Goal: Task Accomplishment & Management: Complete application form

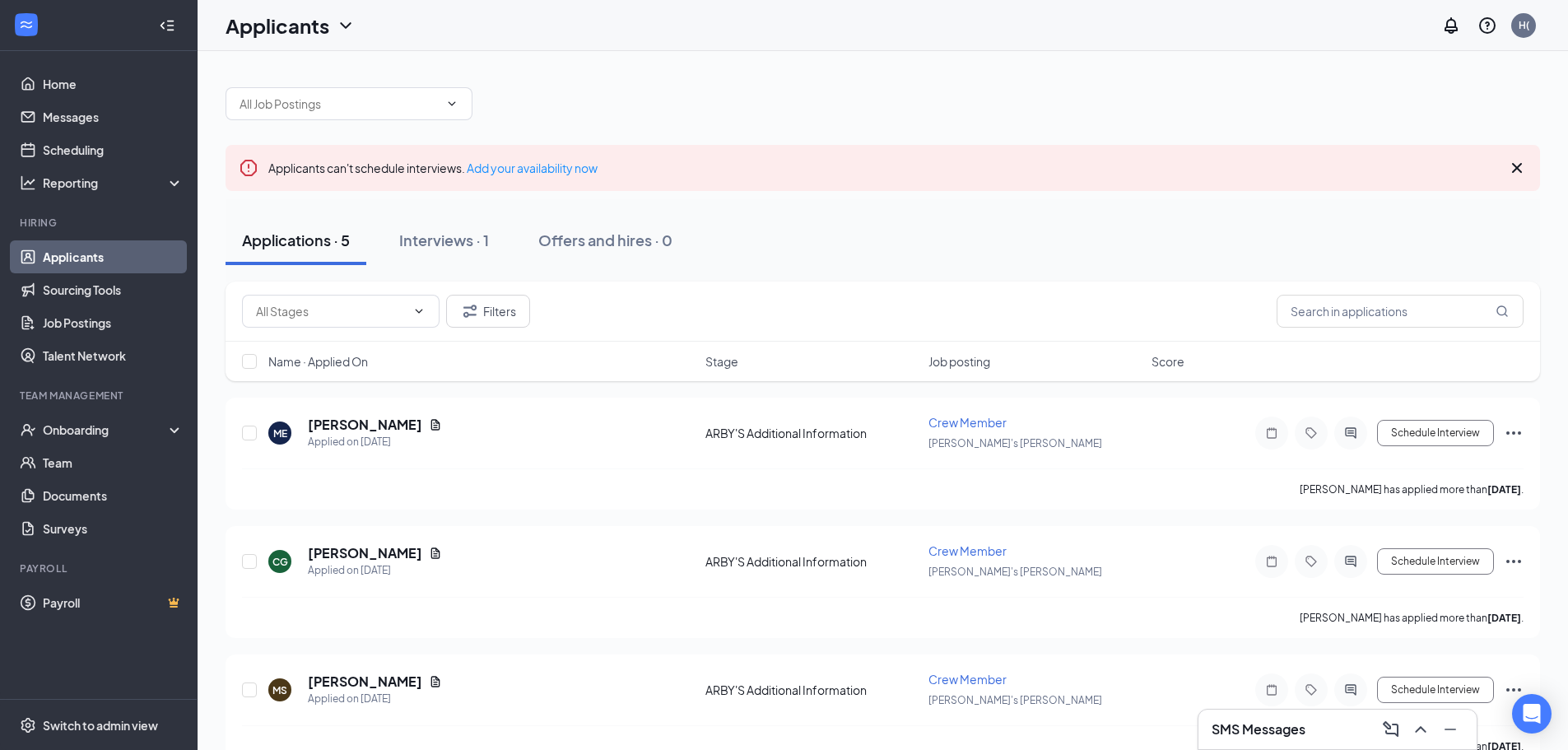
scroll to position [296, 0]
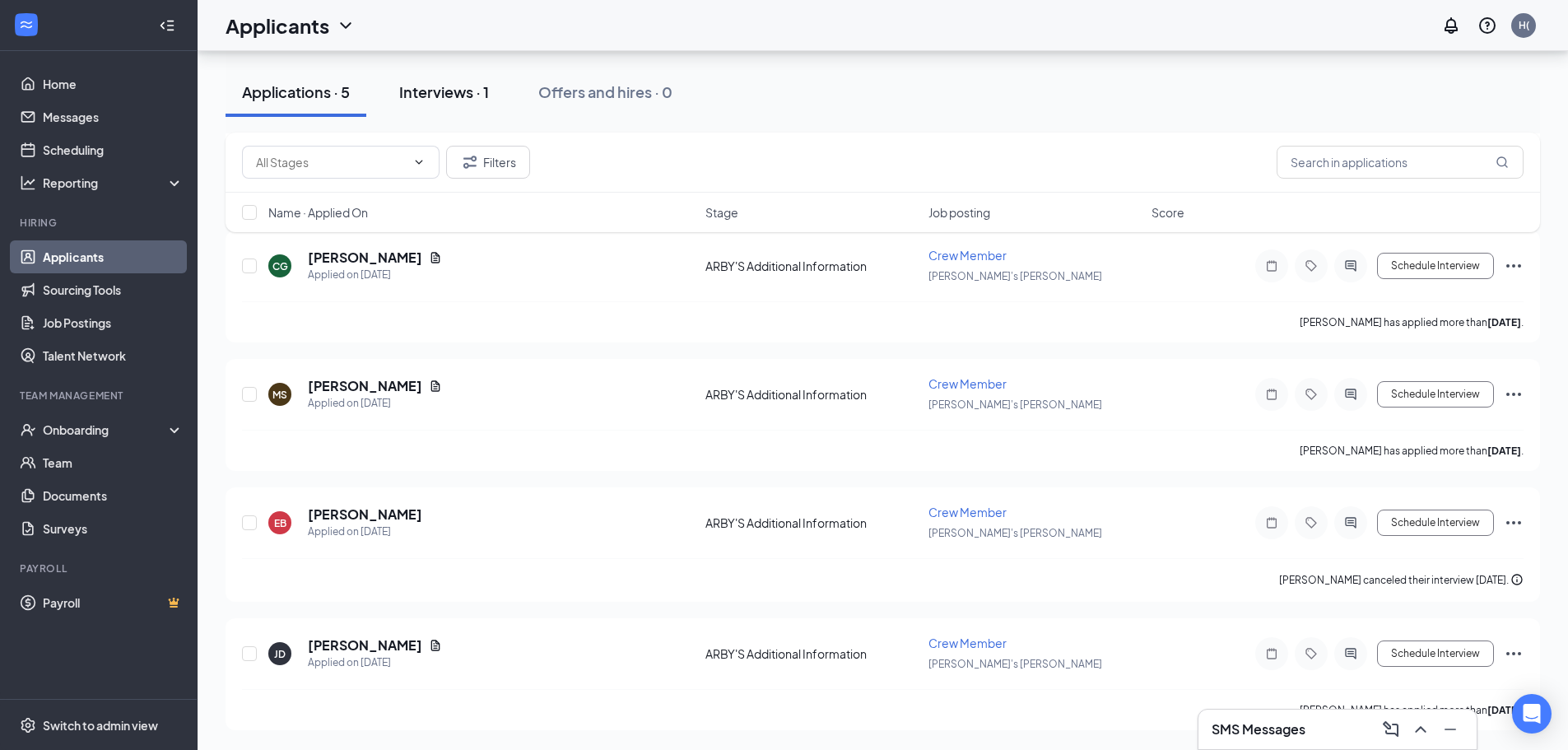
click at [456, 92] on div "Interviews · 1" at bounding box center [444, 91] width 90 height 21
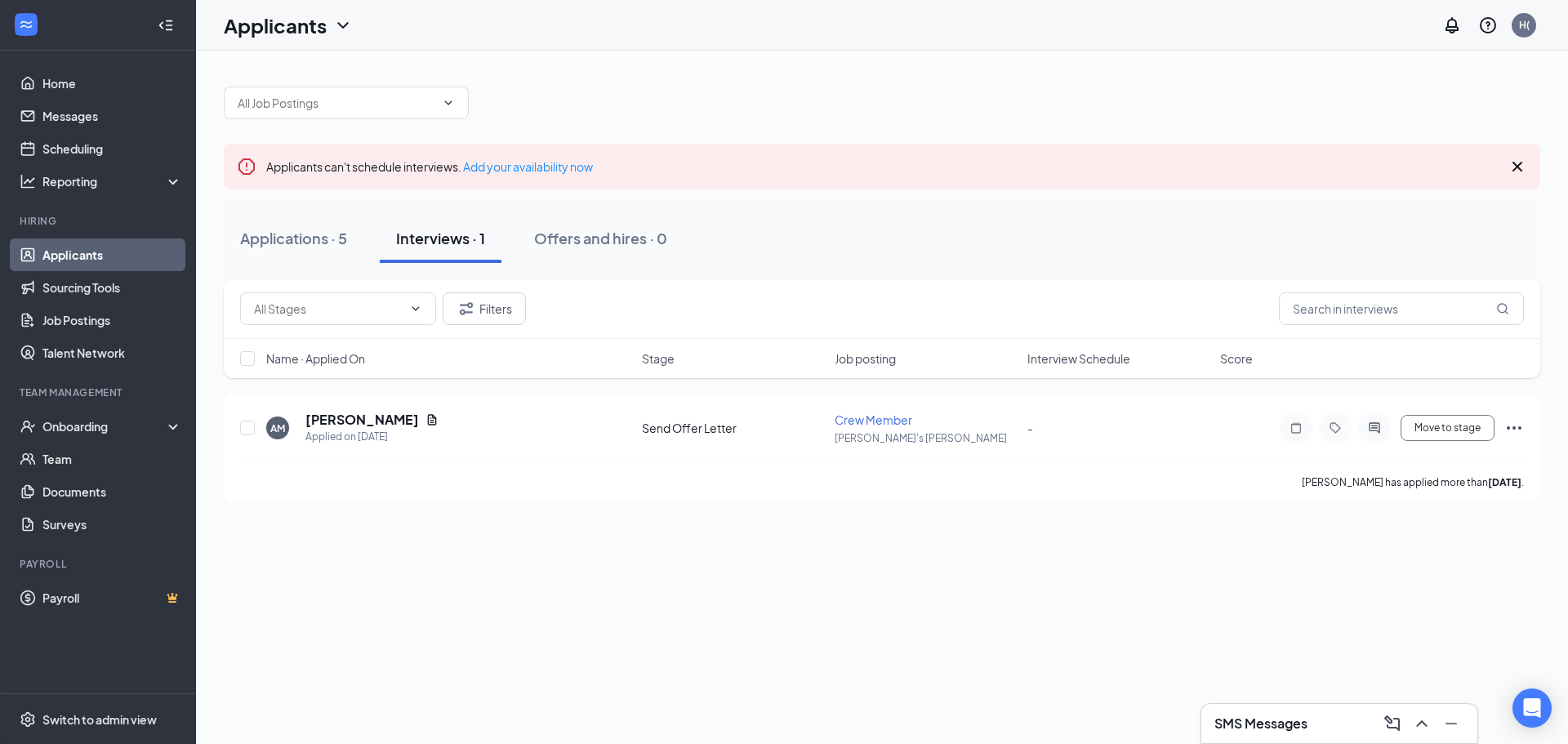
drag, startPoint x: 397, startPoint y: 238, endPoint x: 491, endPoint y: 257, distance: 95.9
click at [486, 242] on button "Interviews · 1" at bounding box center [440, 238] width 122 height 49
click at [1456, 428] on span "Move to stage" at bounding box center [1448, 428] width 66 height 12
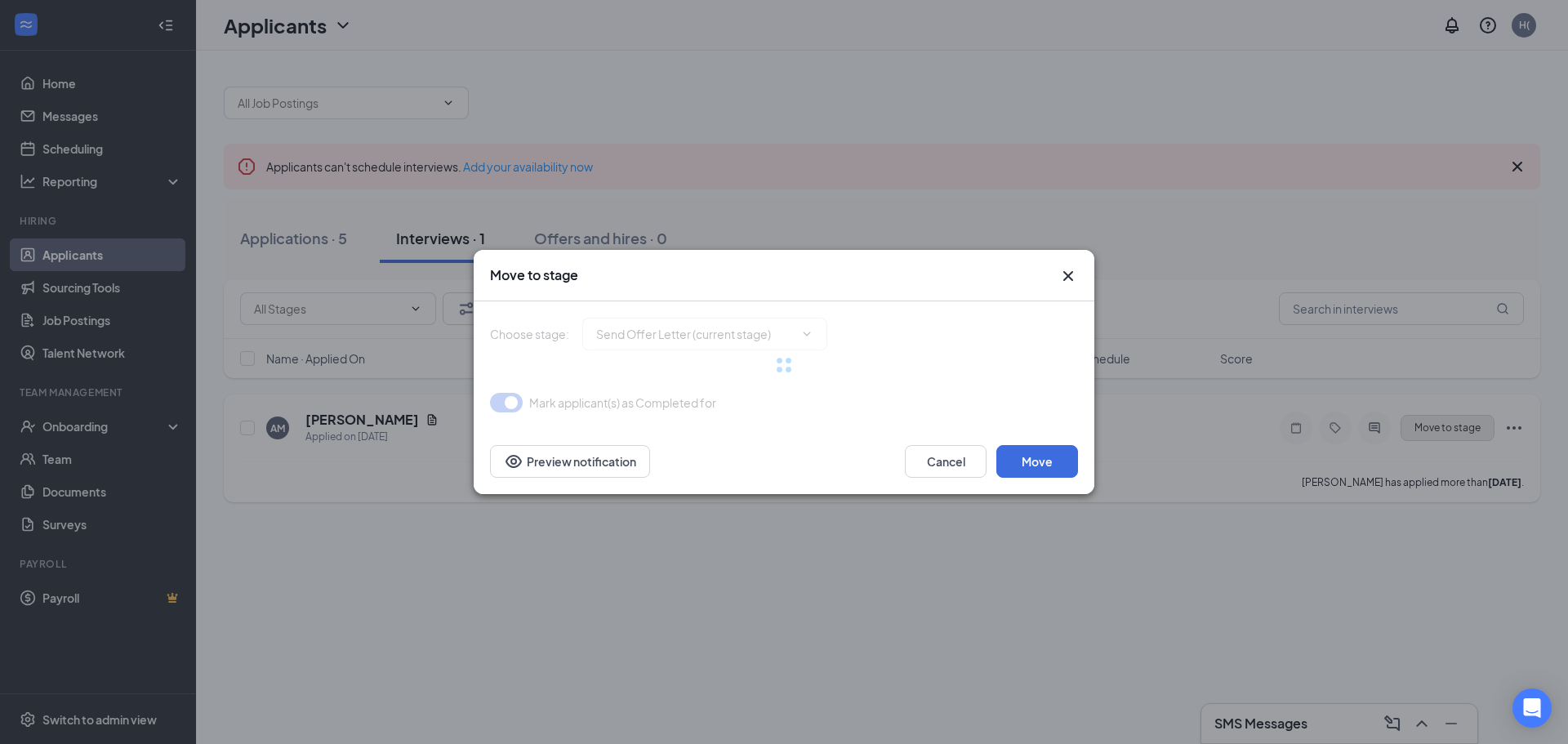
type input "Schedule Orientation (next stage)"
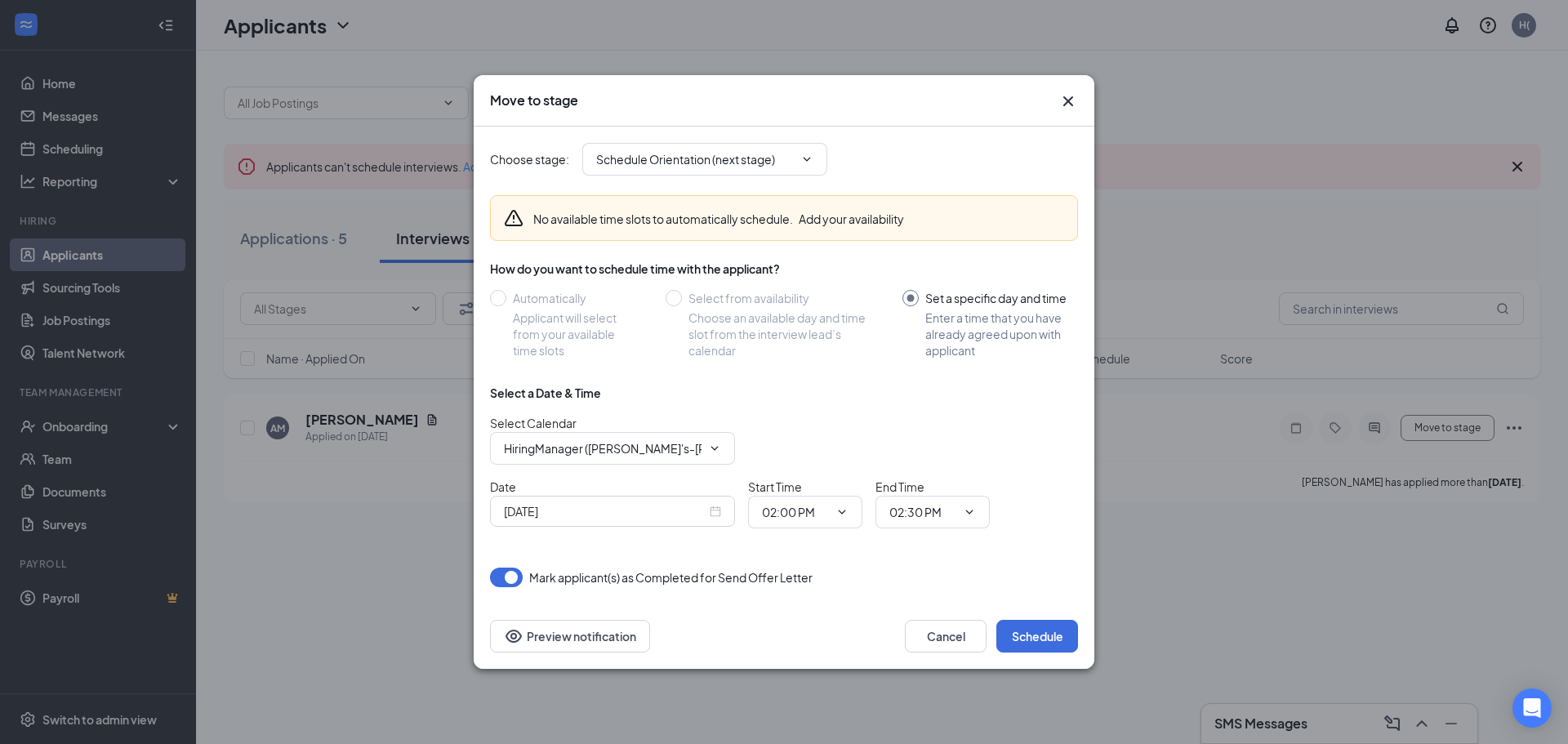
click at [712, 516] on div "[DATE]" at bounding box center [613, 511] width 217 height 18
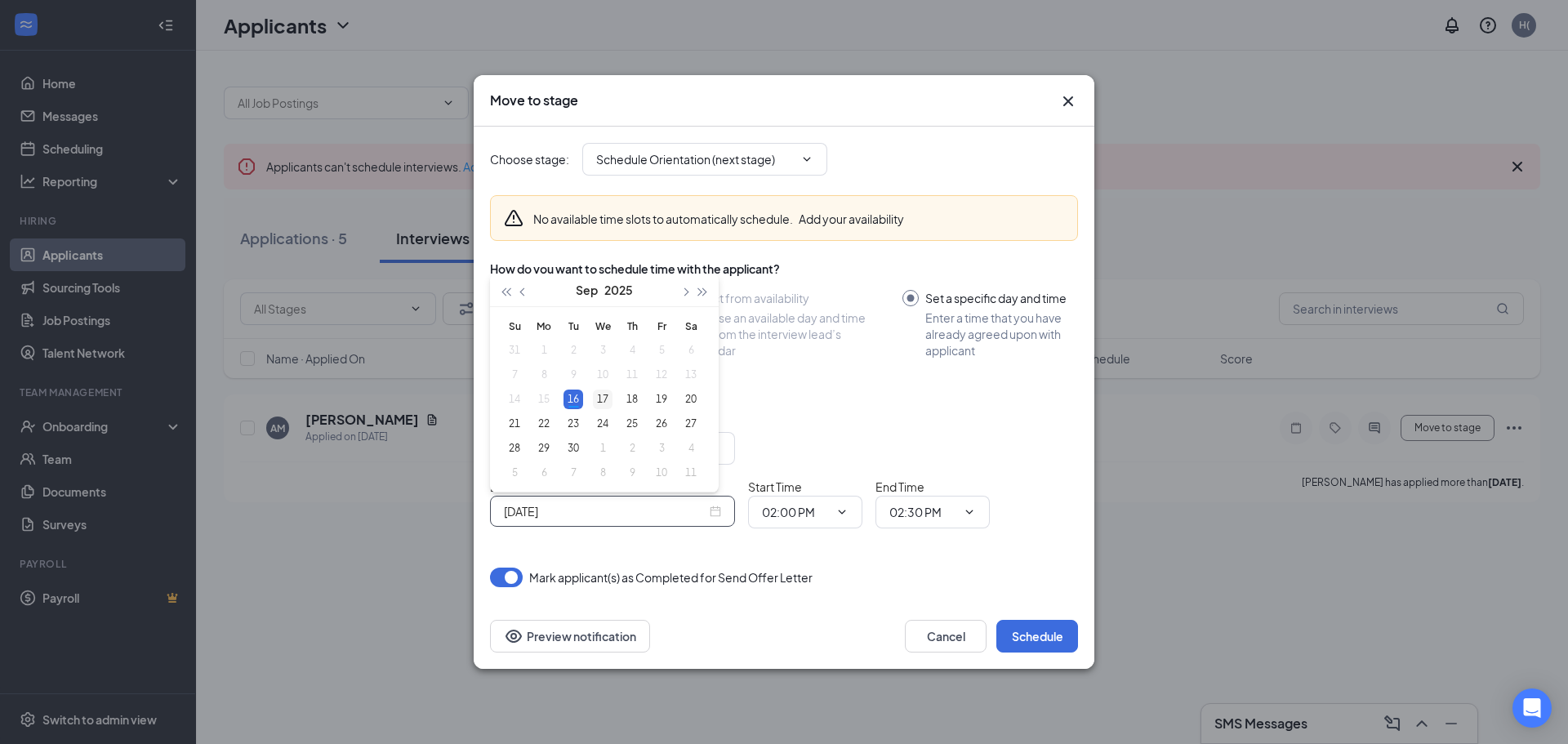
type input "[DATE]"
click at [605, 395] on div "17" at bounding box center [603, 399] width 20 height 20
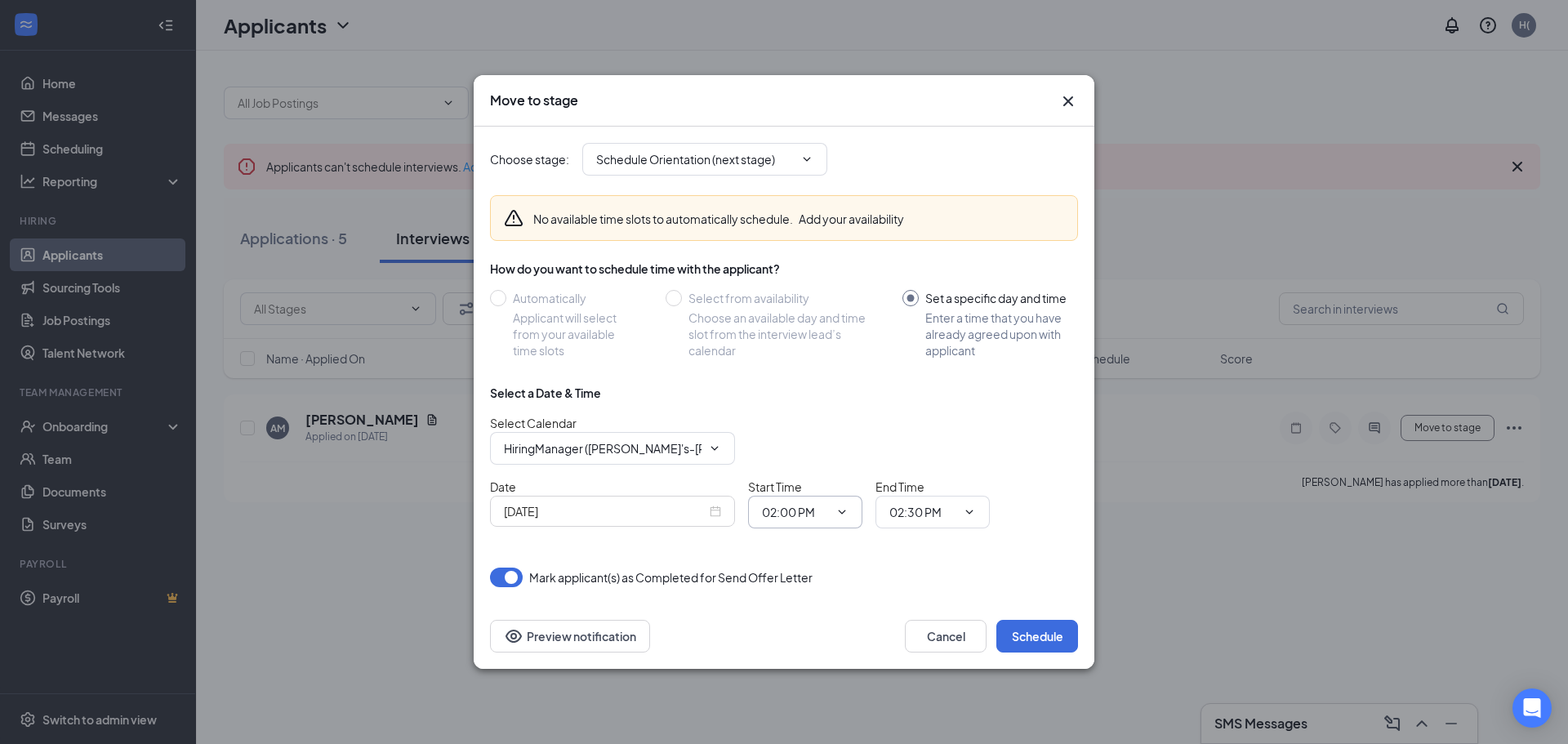
click at [846, 513] on icon "ChevronDown" at bounding box center [841, 511] width 13 height 13
click at [842, 508] on icon "ChevronDown" at bounding box center [841, 511] width 13 height 13
click at [842, 514] on icon "ChevronDown" at bounding box center [842, 511] width 7 height 4
click at [775, 516] on input "02:00 PM" at bounding box center [795, 512] width 67 height 18
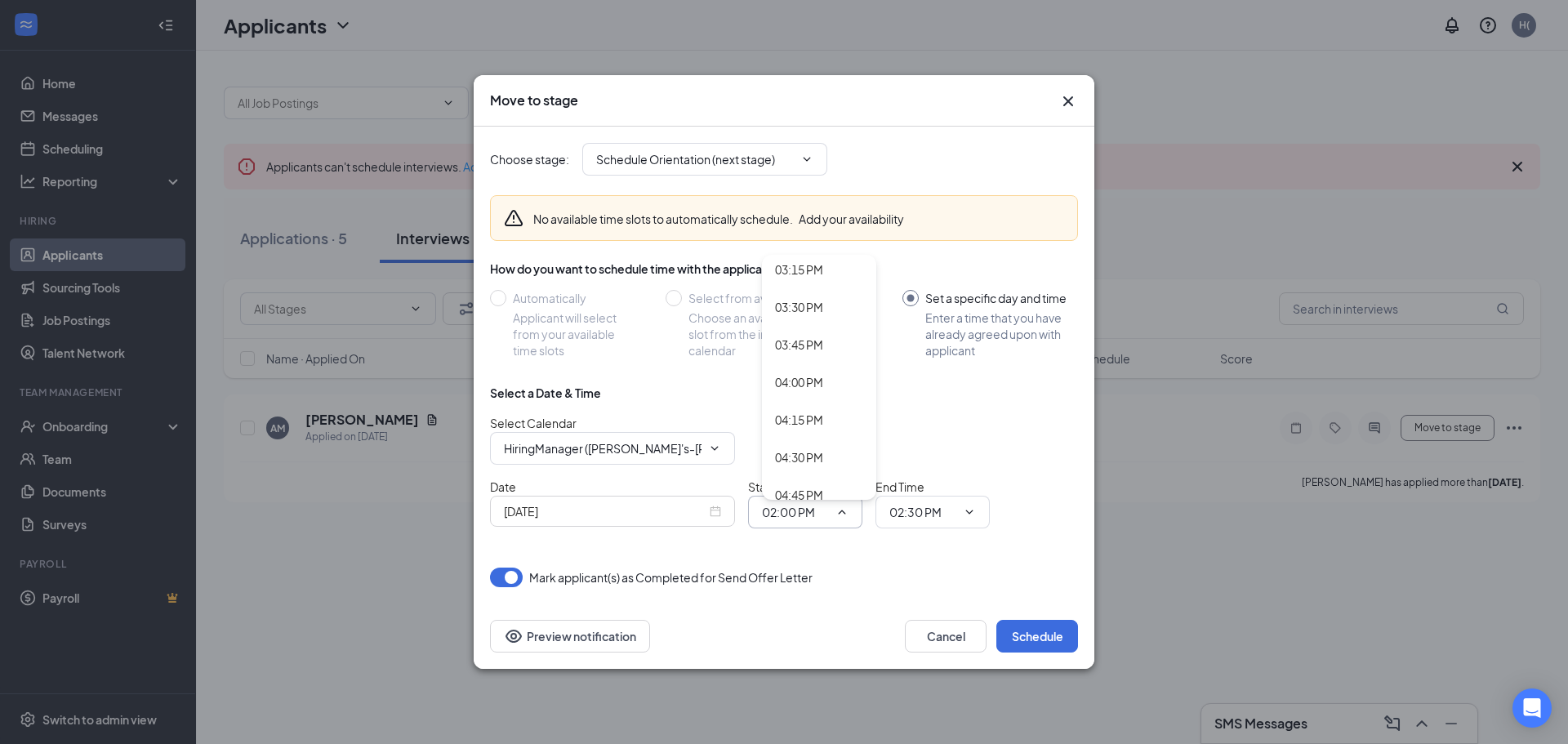
scroll to position [2394, 0]
click at [808, 286] on div "04:00 PM" at bounding box center [799, 283] width 48 height 18
type input "04:00 PM"
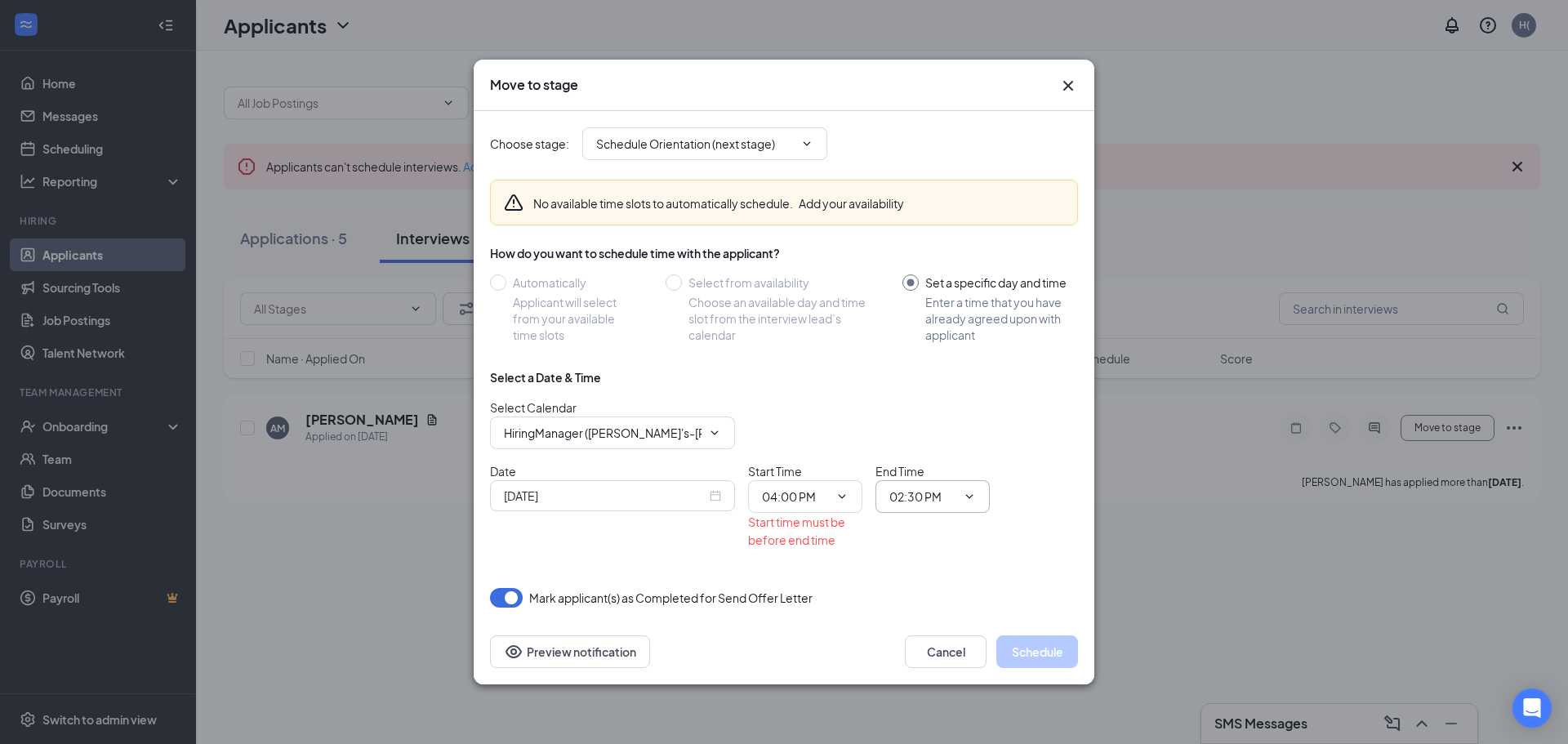
click at [917, 509] on span "02:30 PM" at bounding box center [932, 496] width 115 height 33
click at [974, 495] on icon "ChevronDown" at bounding box center [969, 496] width 13 height 13
click at [909, 493] on input "02:30 PM" at bounding box center [922, 496] width 67 height 18
click at [927, 452] on div "06:00 PM" at bounding box center [927, 458] width 48 height 18
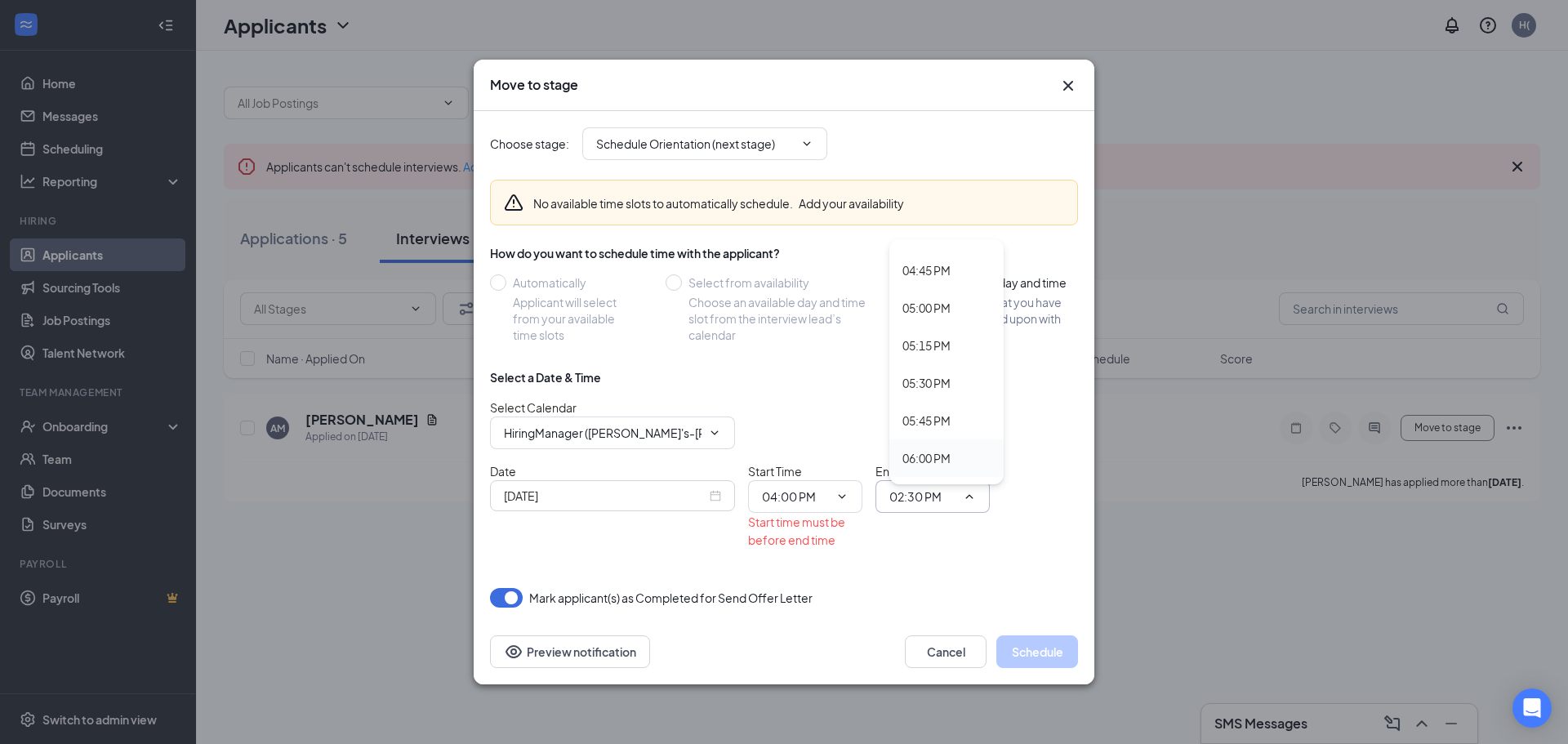
type input "06:00 PM"
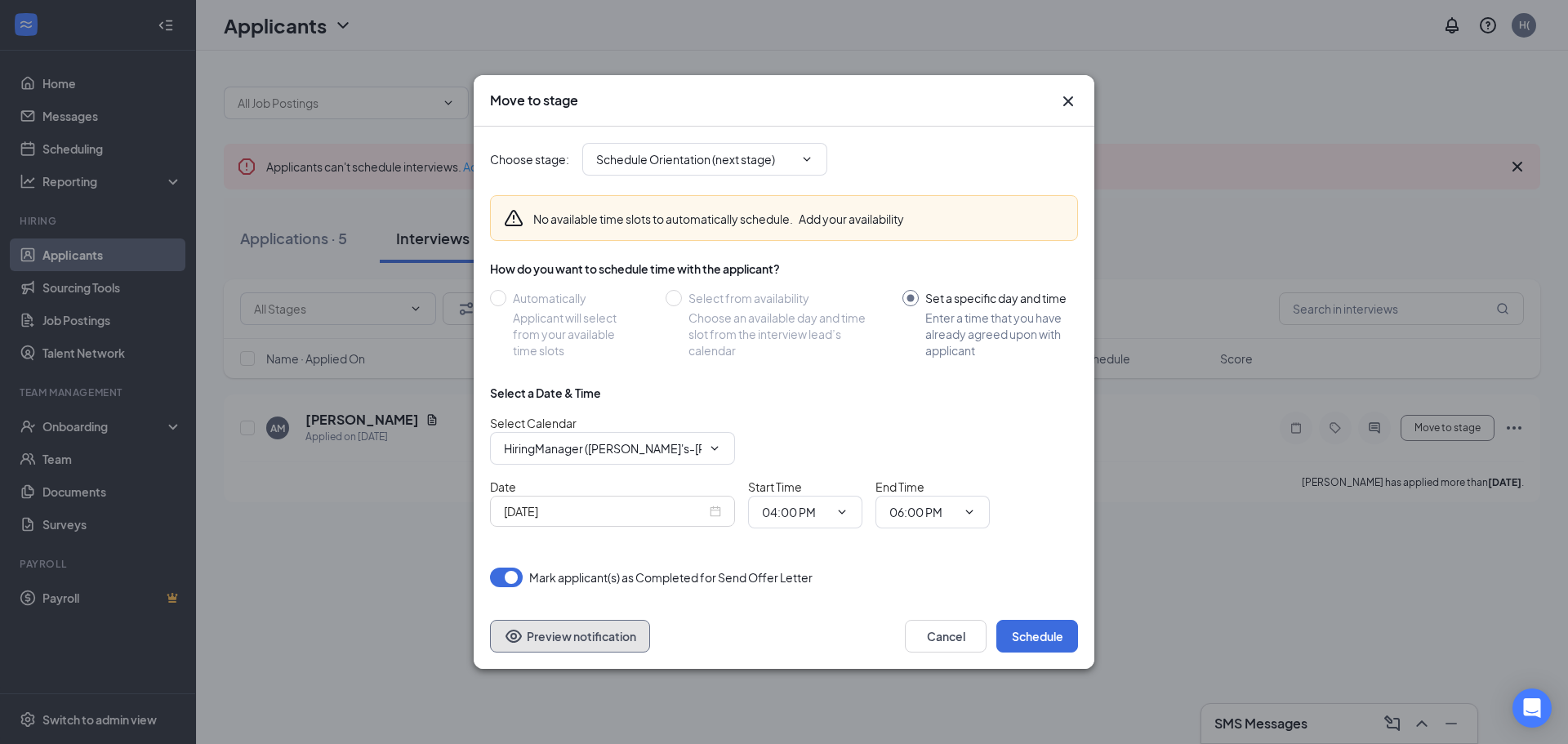
click at [600, 635] on button "Preview notification" at bounding box center [570, 636] width 160 height 33
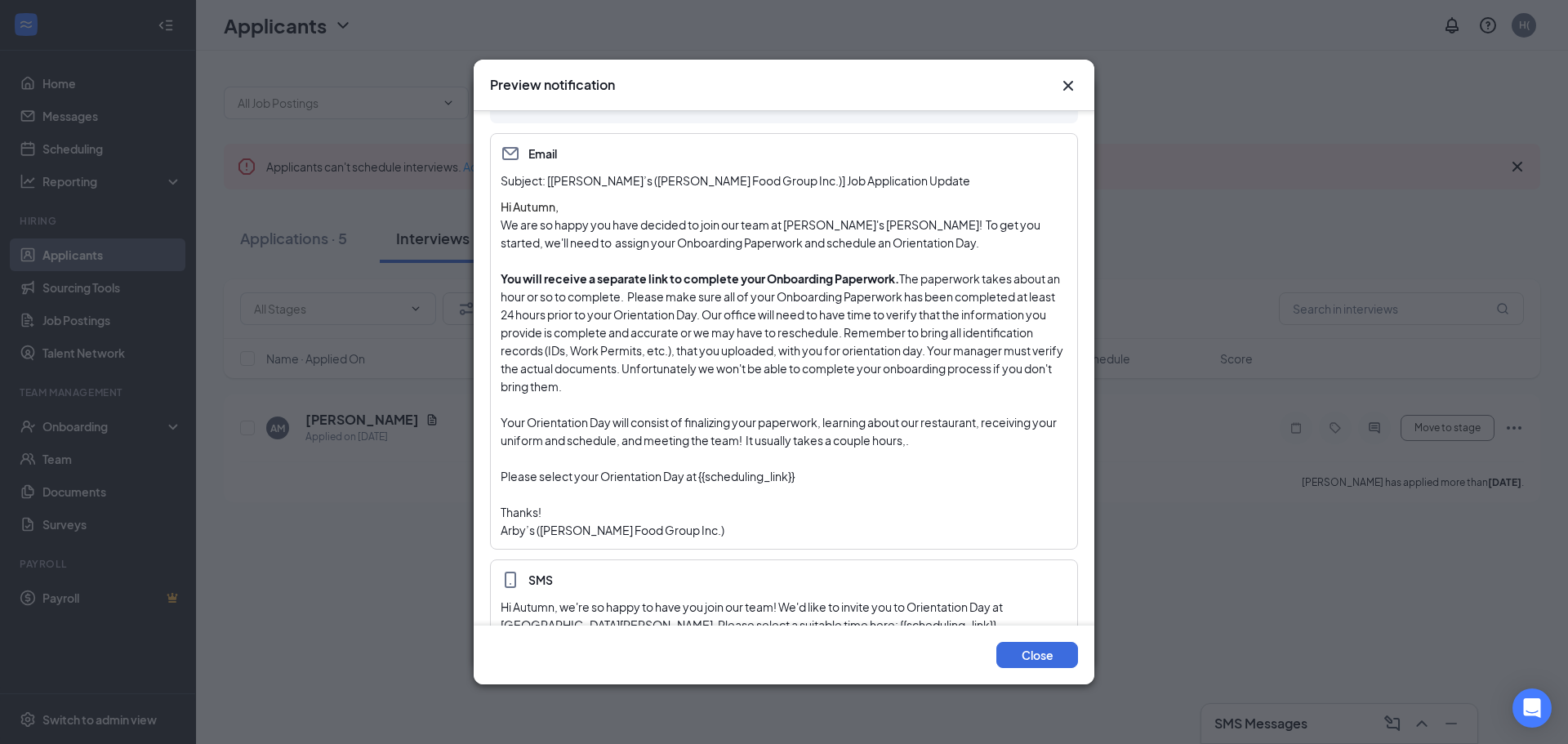
scroll to position [63, 0]
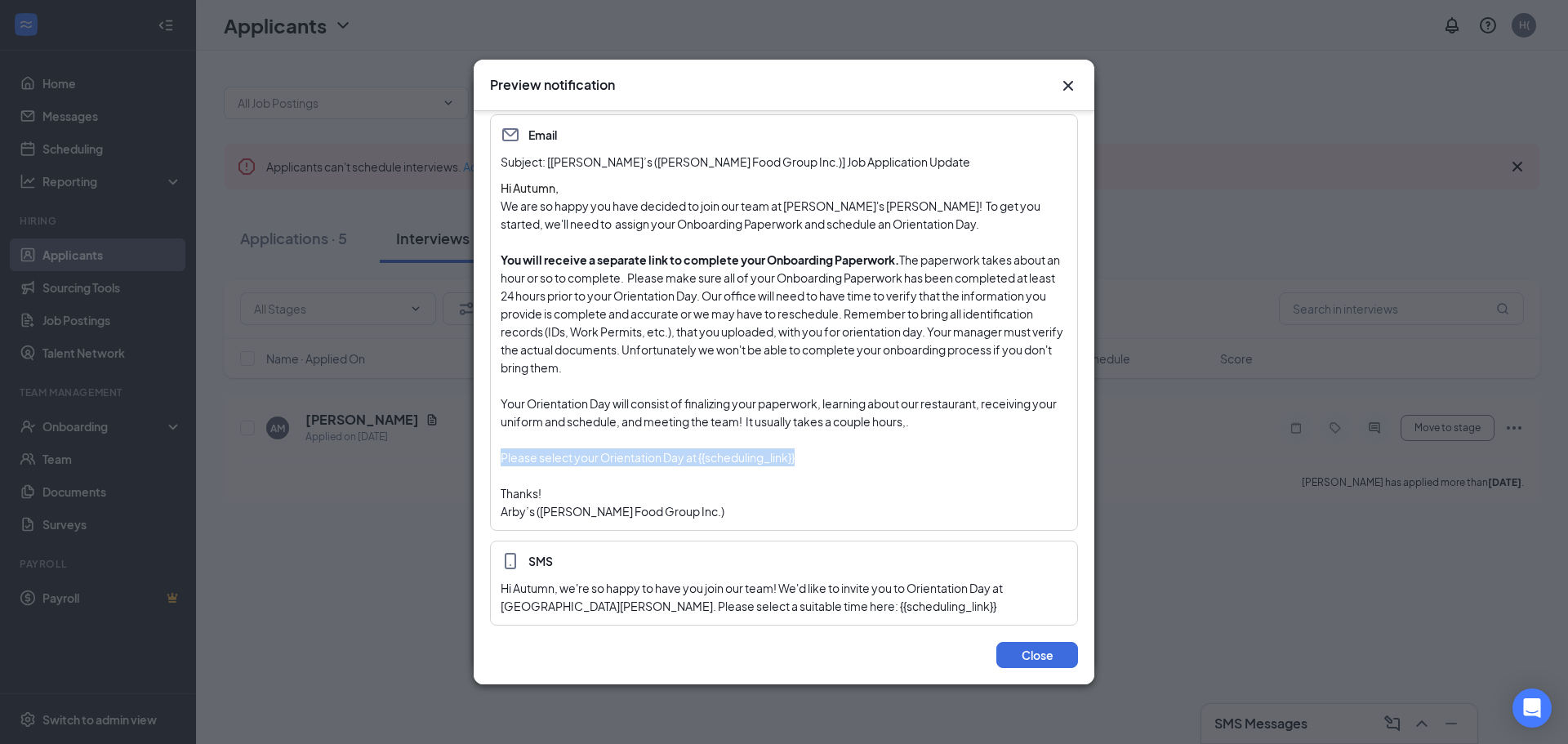
drag, startPoint x: 503, startPoint y: 455, endPoint x: 846, endPoint y: 463, distance: 343.1
click at [846, 463] on p "Please select your Orientation Day at {{scheduling_link}}" at bounding box center [784, 457] width 567 height 18
click at [870, 644] on div "Close" at bounding box center [784, 654] width 588 height 26
click at [1026, 657] on button "Close" at bounding box center [1037, 654] width 82 height 26
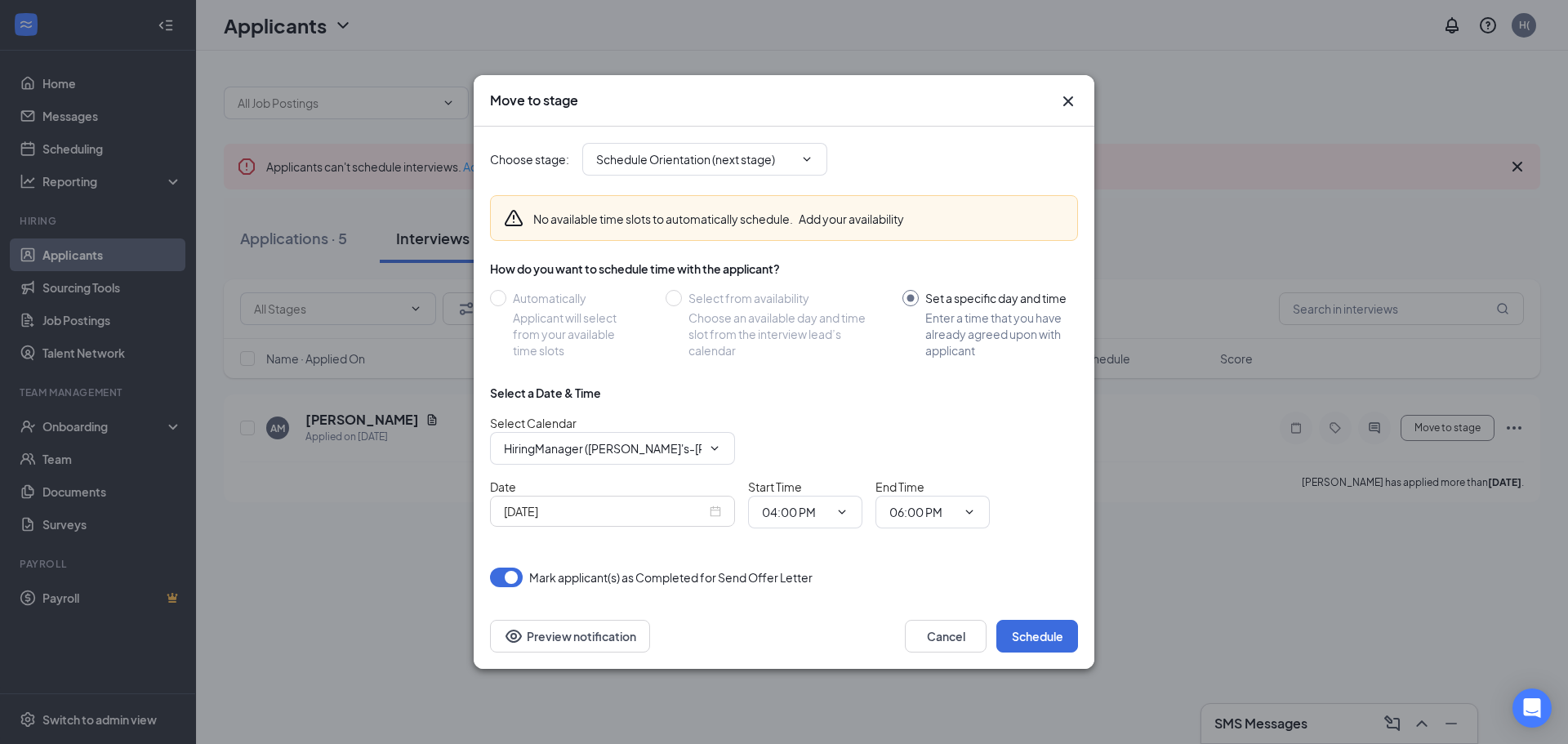
click at [1004, 324] on input "Set a specific day and time Enter a time that you have already agreed upon with…" at bounding box center [990, 324] width 175 height 68
click at [711, 445] on icon "ChevronDown" at bounding box center [714, 448] width 13 height 13
click at [715, 445] on icon "ChevronDown" at bounding box center [714, 448] width 13 height 13
click at [539, 649] on button "Preview notification" at bounding box center [570, 636] width 160 height 33
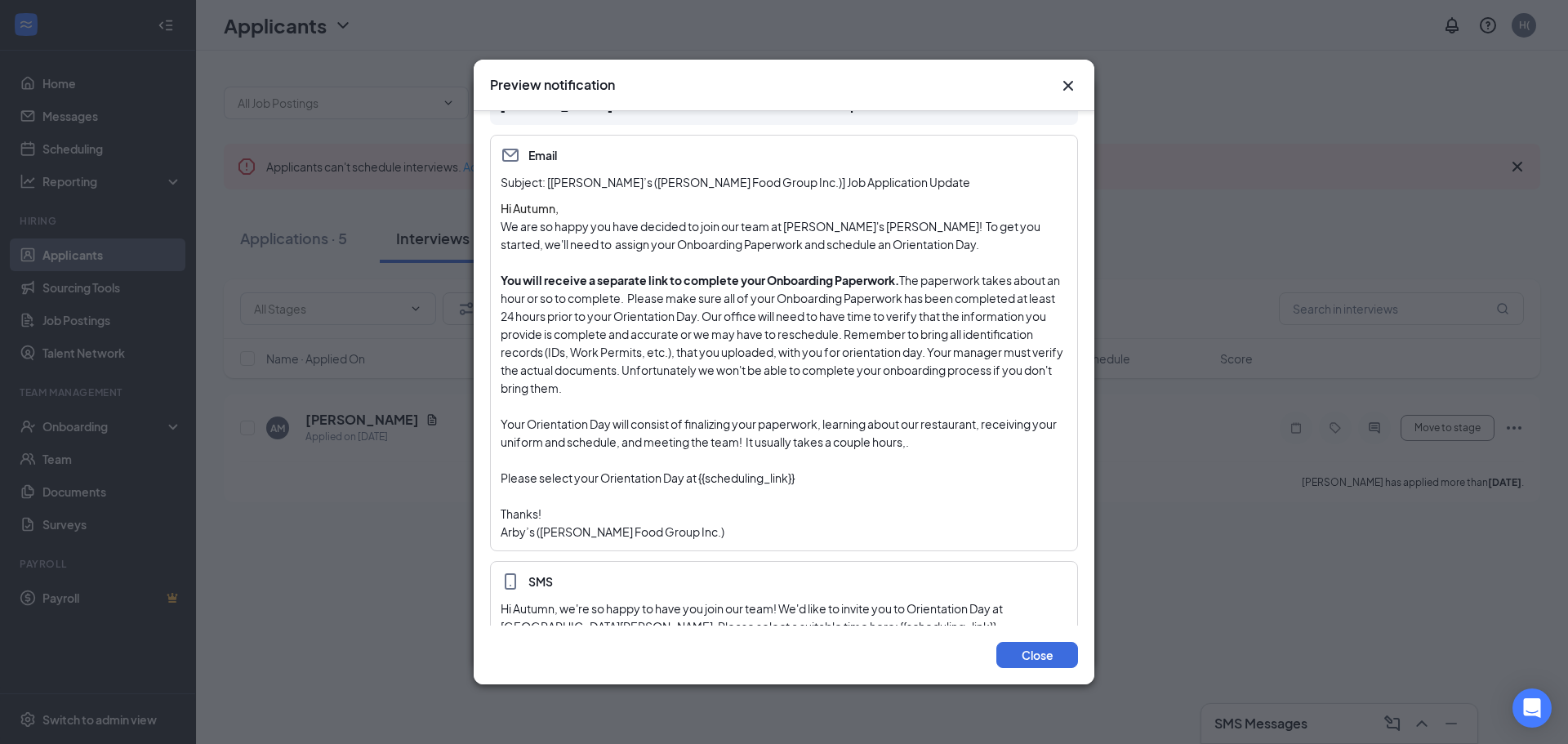
scroll to position [63, 0]
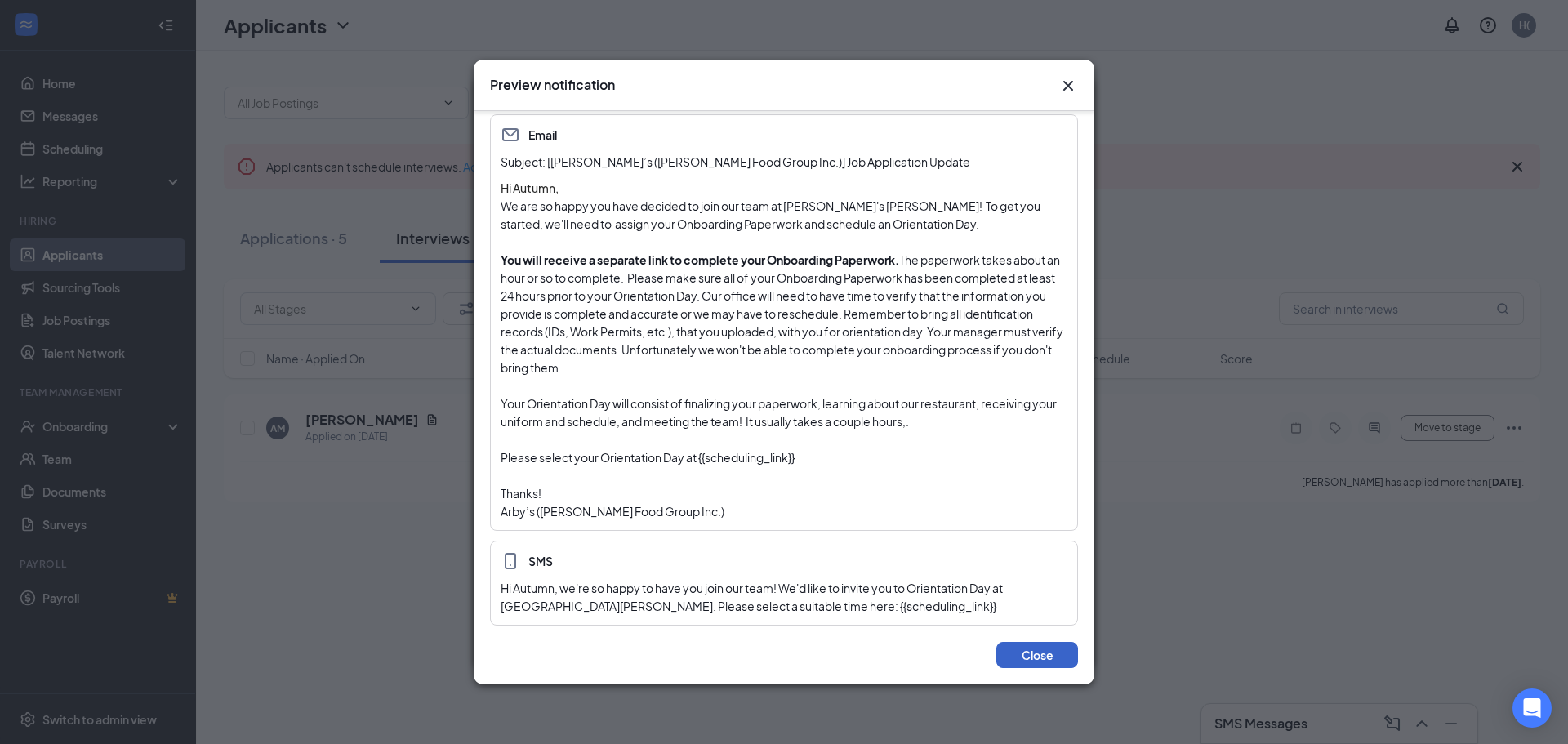
click at [1025, 652] on button "Close" at bounding box center [1037, 654] width 82 height 26
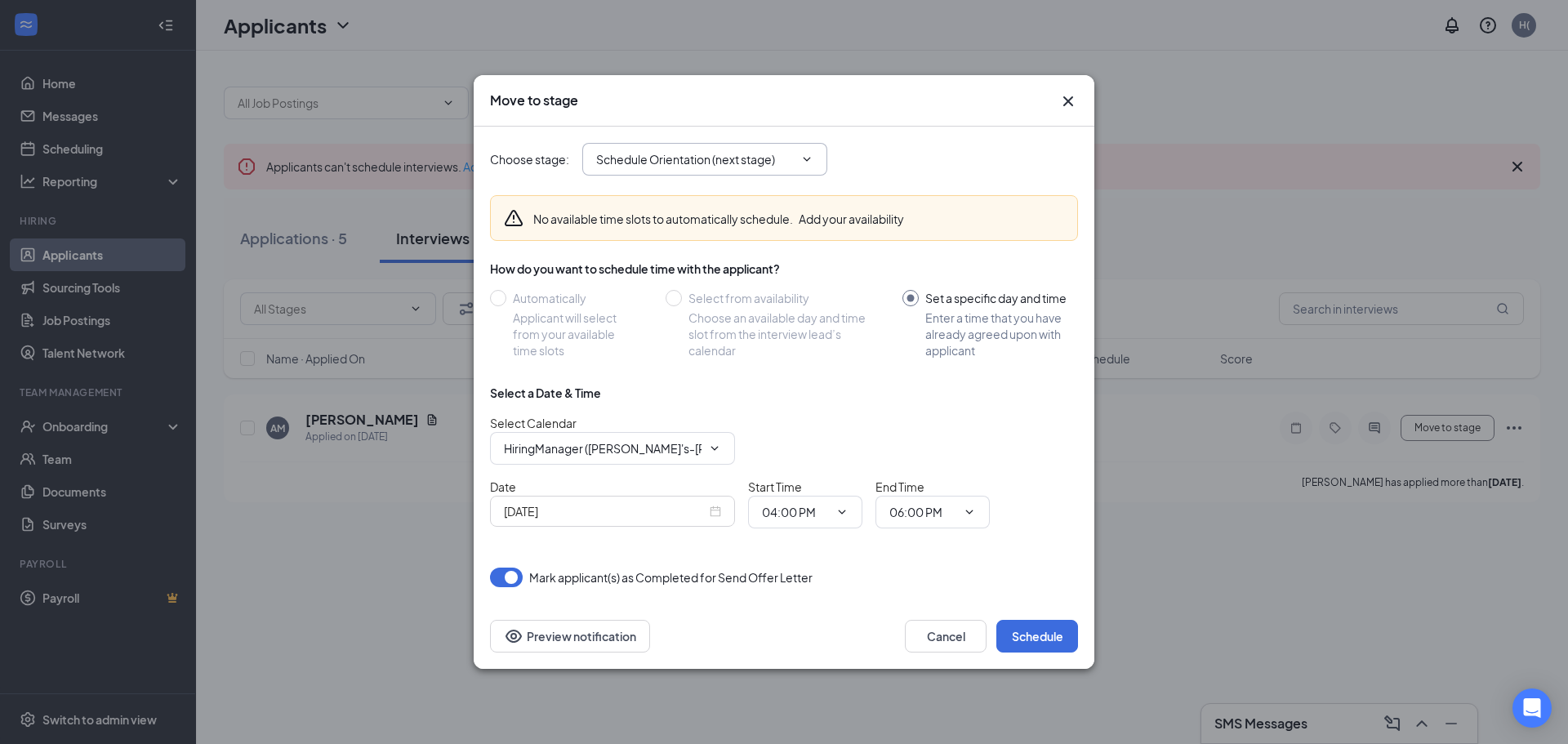
click at [803, 156] on icon "ChevronDown" at bounding box center [807, 159] width 13 height 13
click at [588, 630] on button "Preview notification" at bounding box center [570, 636] width 160 height 33
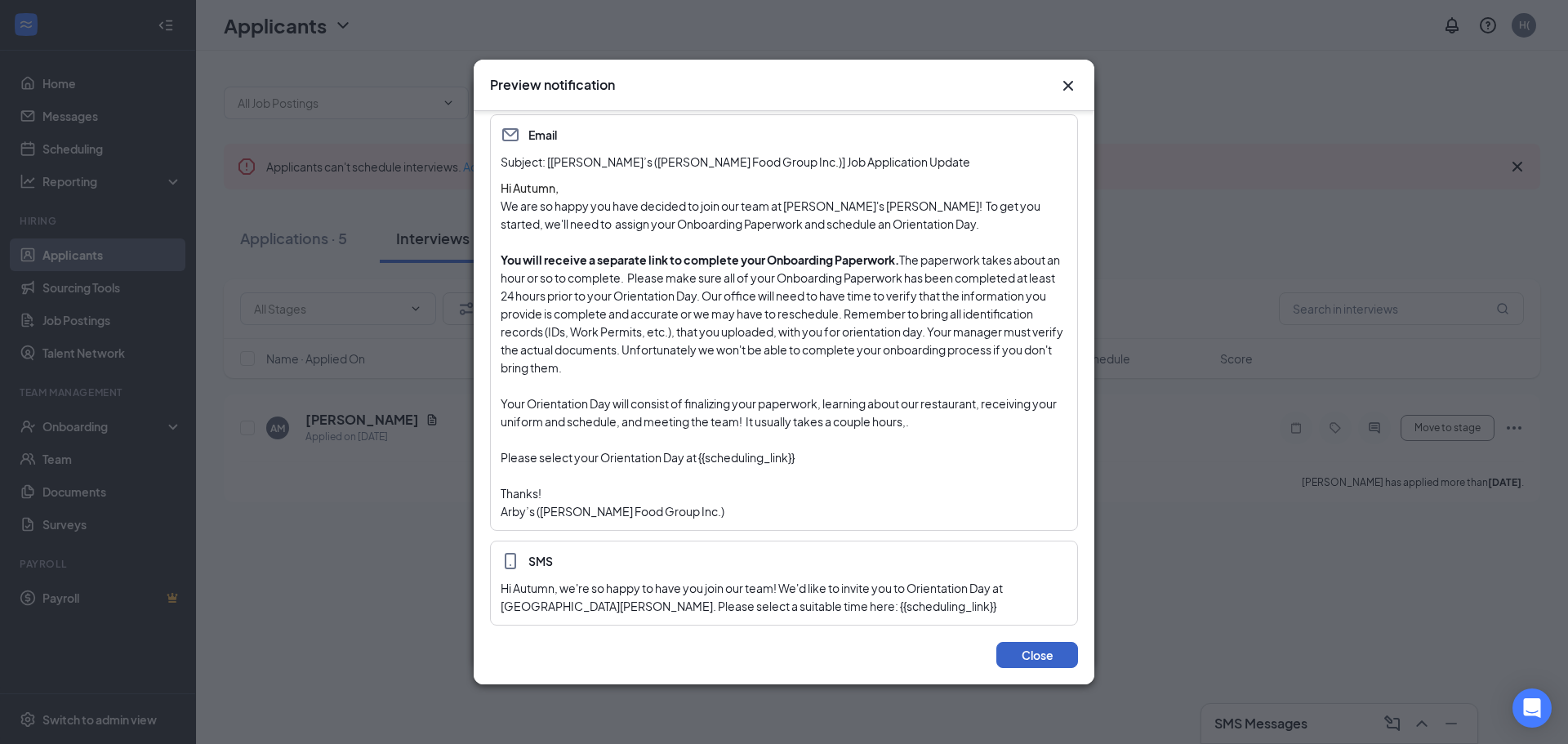
click at [1041, 651] on button "Close" at bounding box center [1037, 654] width 82 height 26
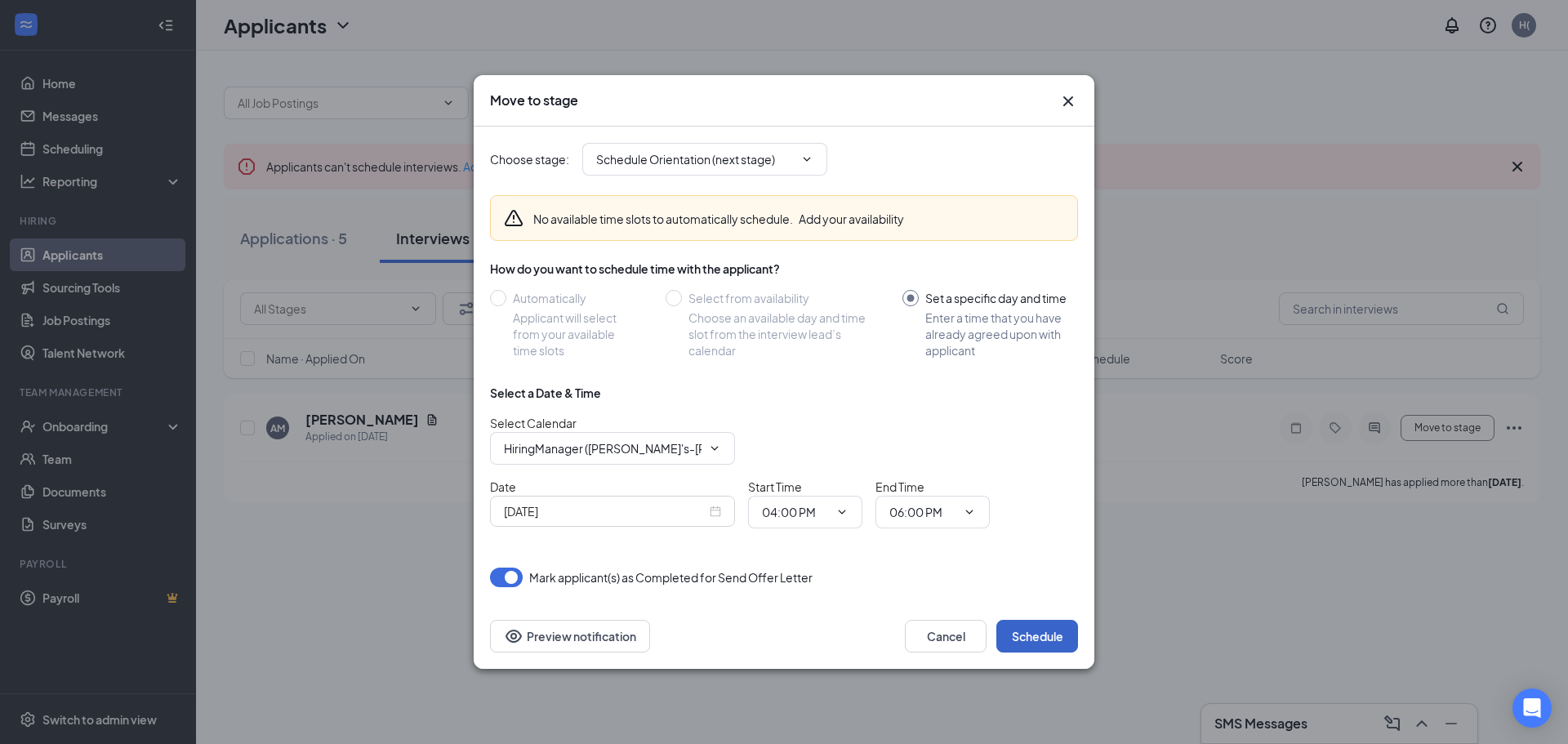
click at [1035, 641] on button "Schedule" at bounding box center [1037, 636] width 82 height 33
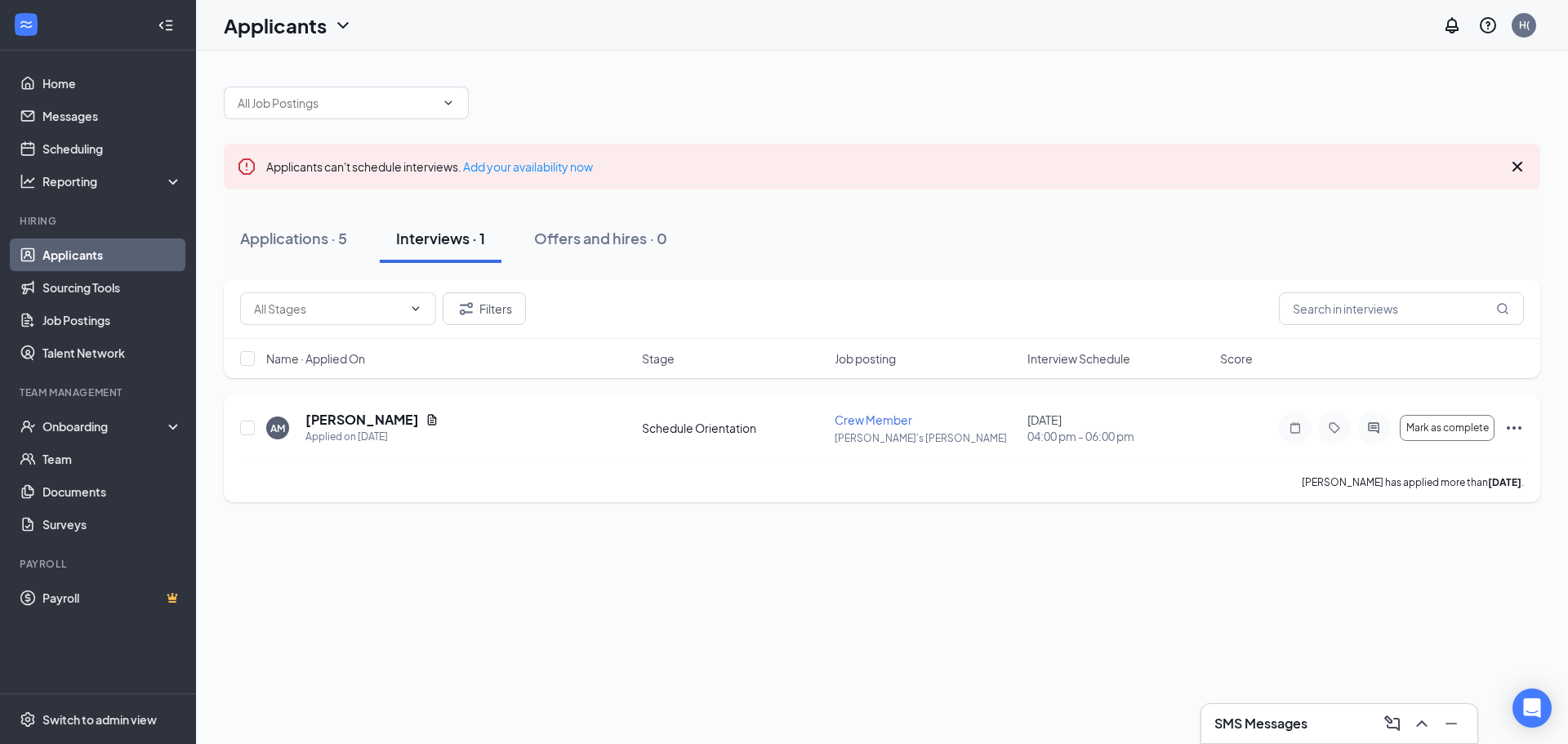
click at [1511, 427] on icon "Ellipses" at bounding box center [1515, 428] width 20 height 20
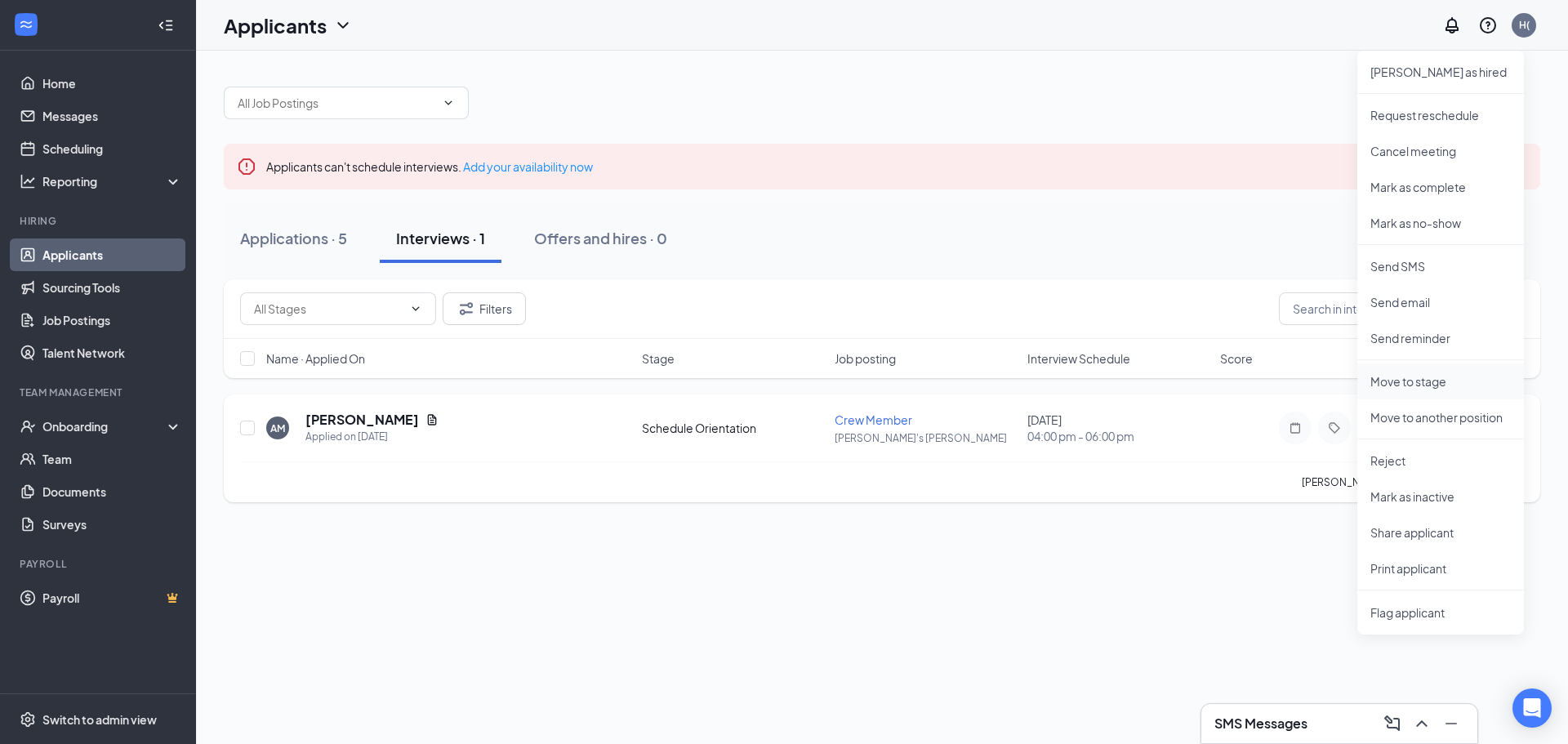
click at [1402, 379] on p "Move to stage" at bounding box center [1441, 381] width 141 height 16
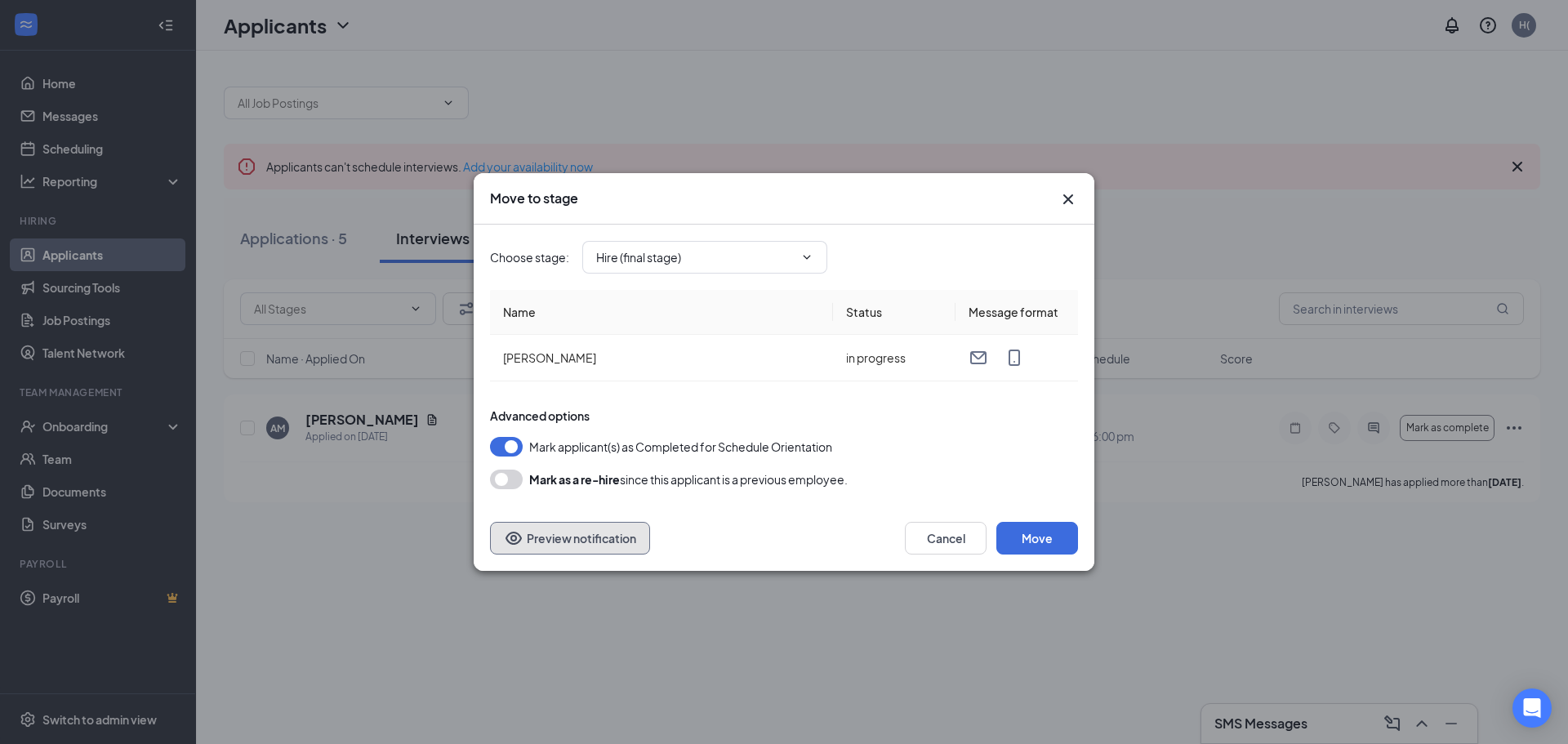
click at [581, 543] on button "Preview notification" at bounding box center [570, 538] width 160 height 33
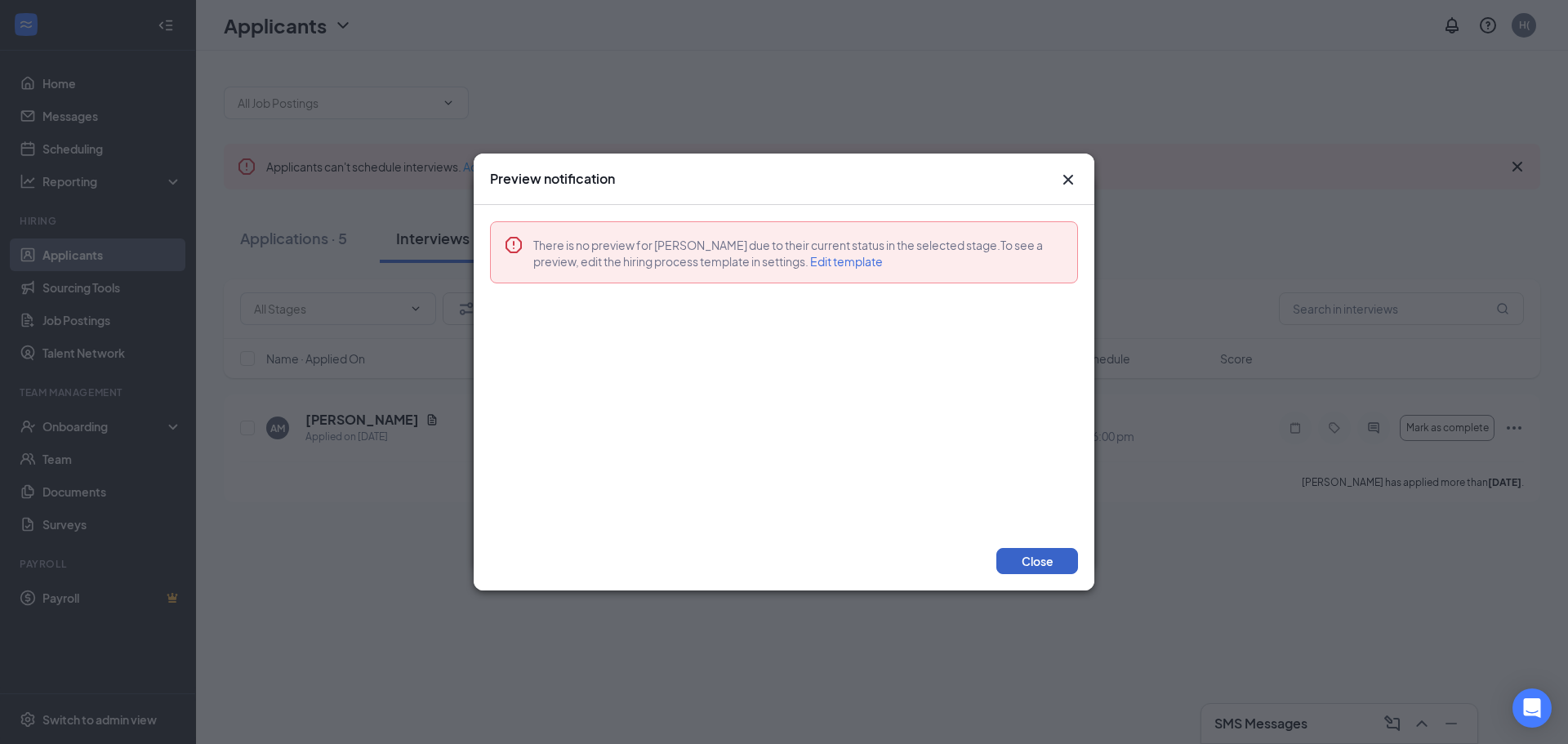
click at [1050, 562] on button "Close" at bounding box center [1037, 560] width 82 height 26
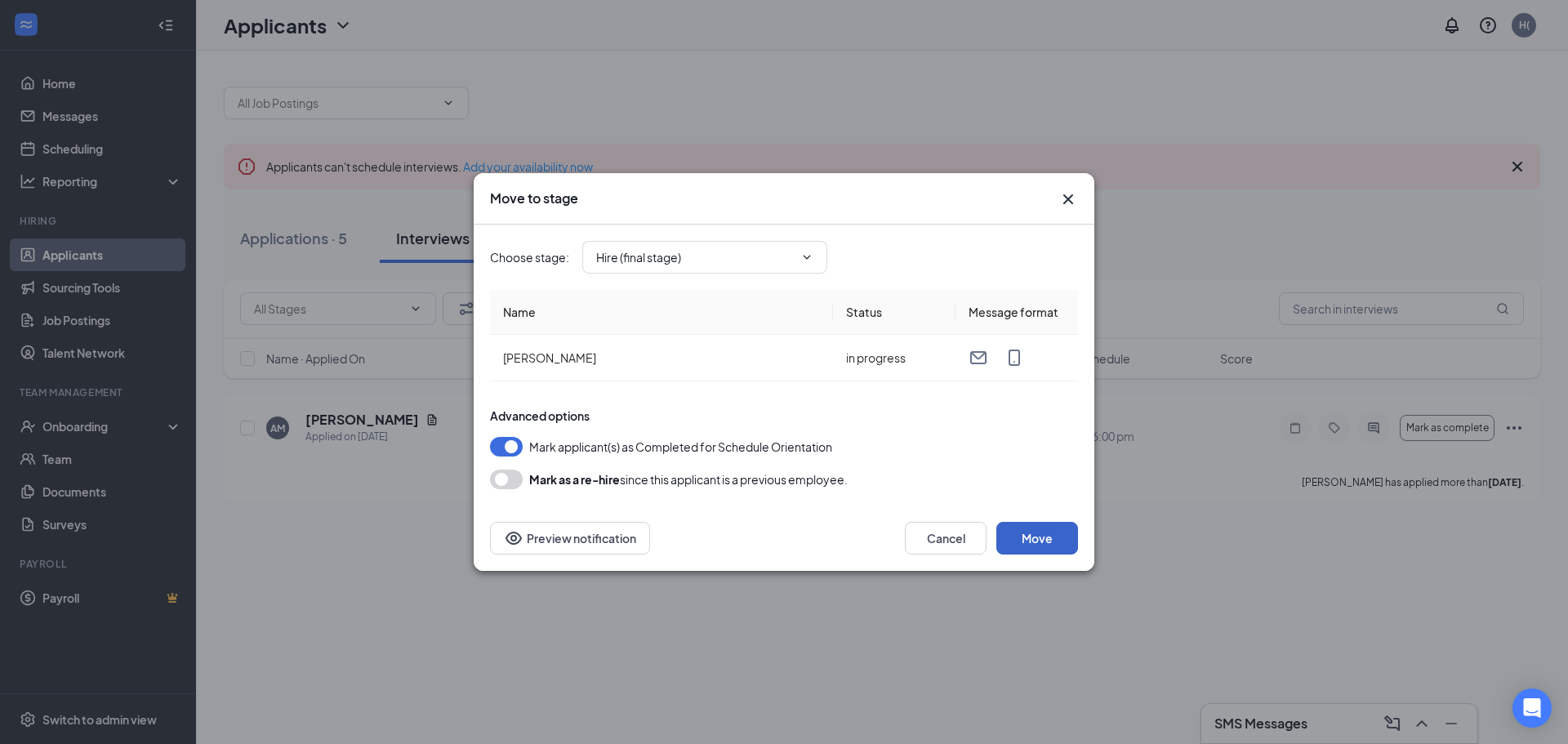
click at [1037, 532] on button "Move" at bounding box center [1037, 538] width 82 height 33
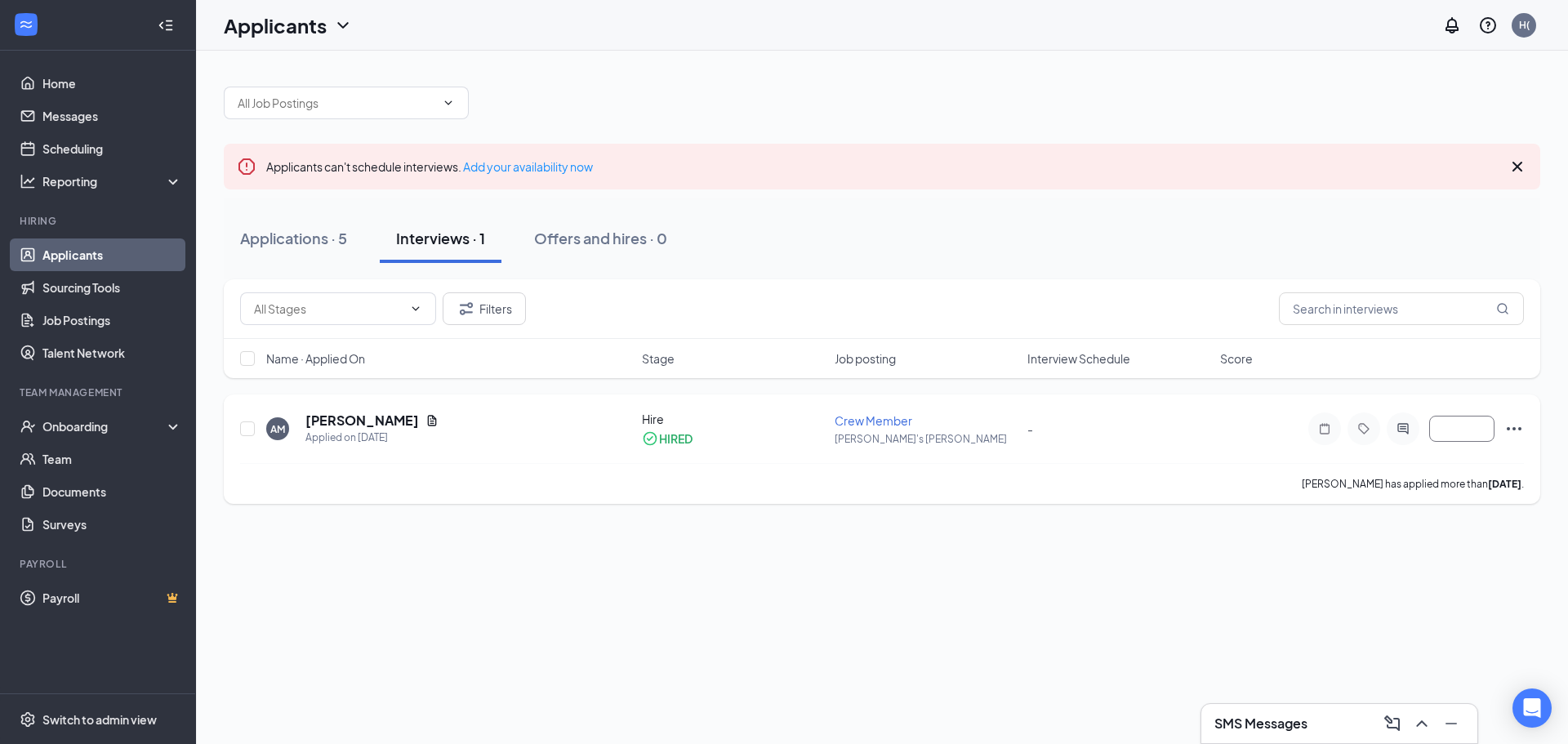
click at [1516, 426] on icon "Ellipses" at bounding box center [1515, 428] width 20 height 20
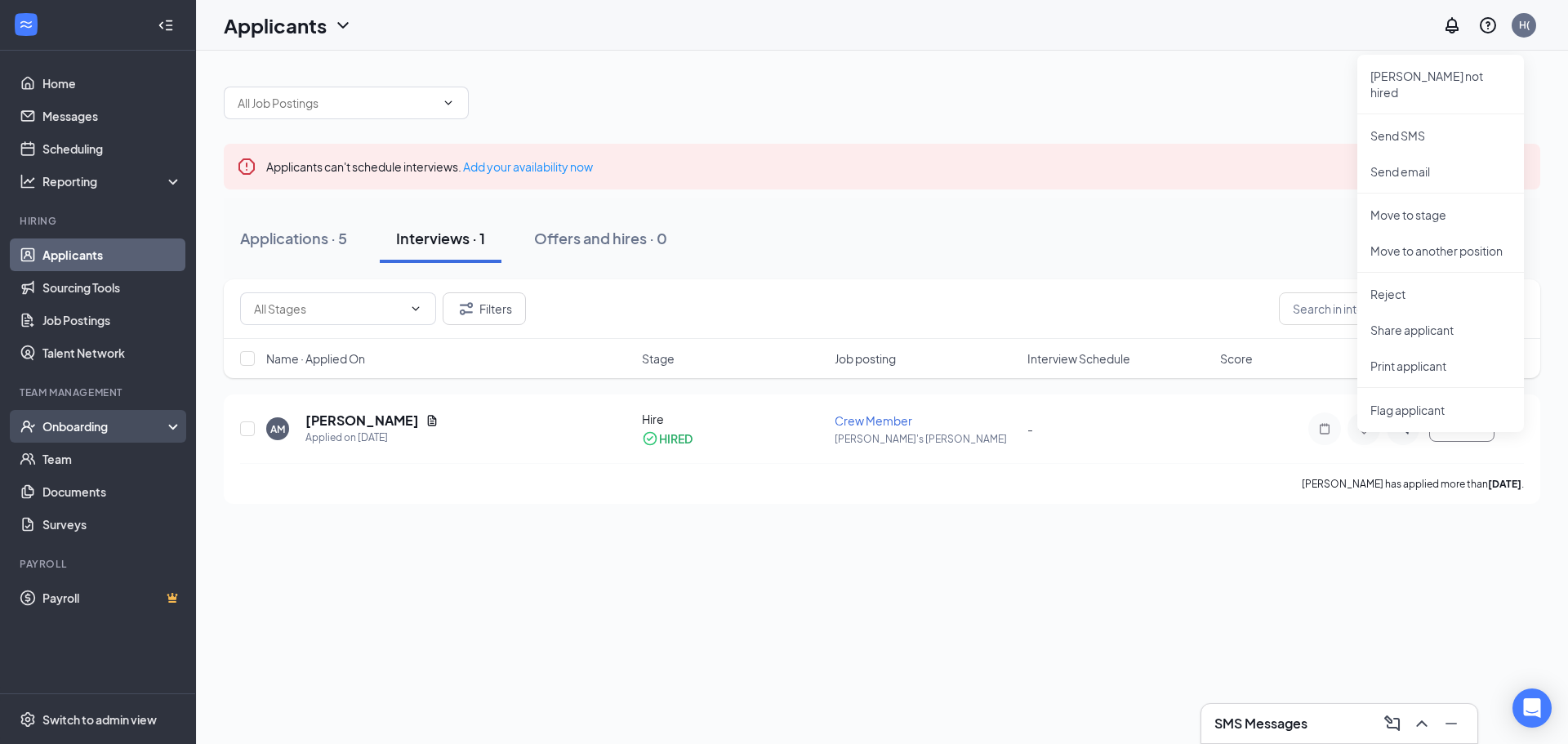
click at [177, 428] on icon at bounding box center [176, 428] width 13 height 0
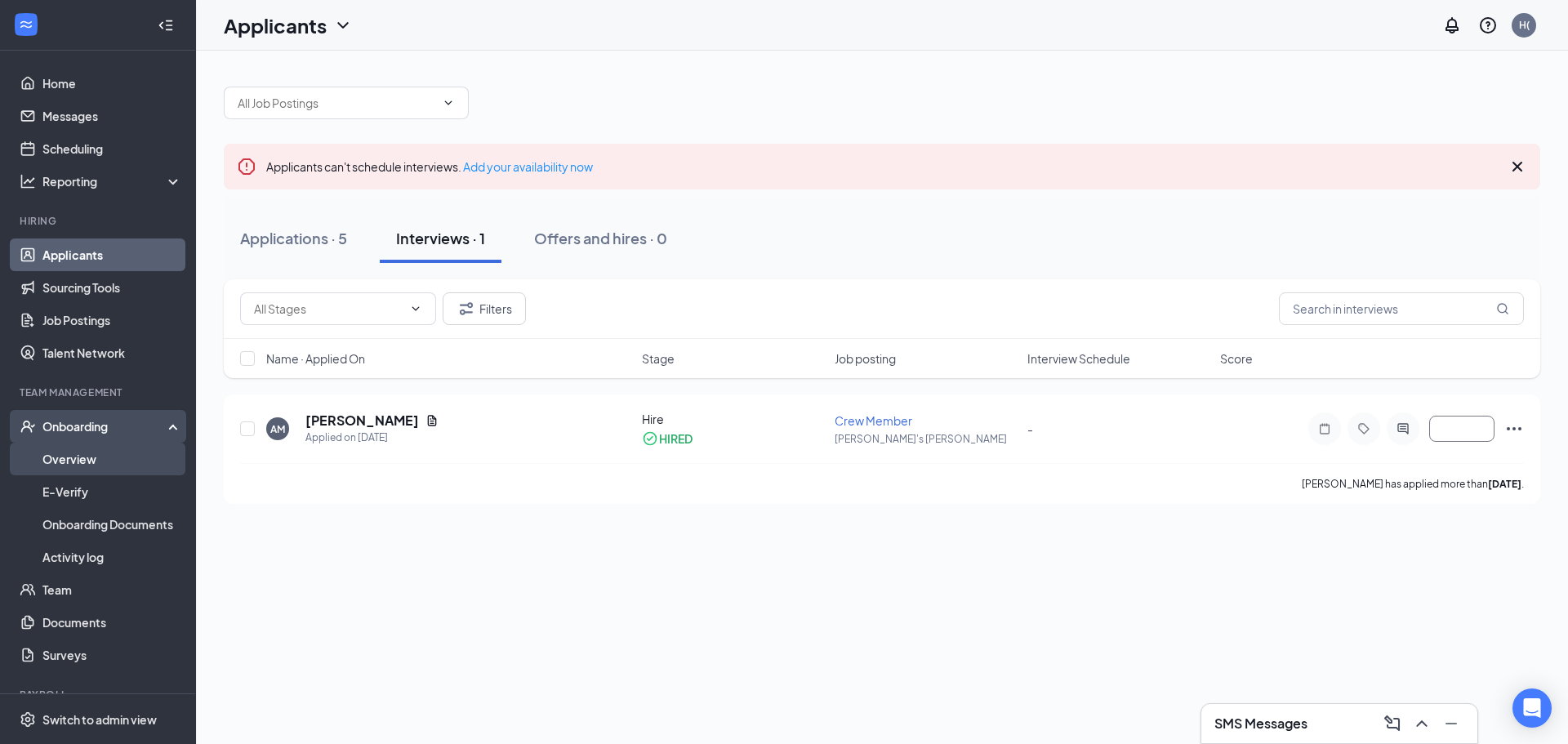
click at [63, 457] on link "Overview" at bounding box center [112, 459] width 140 height 33
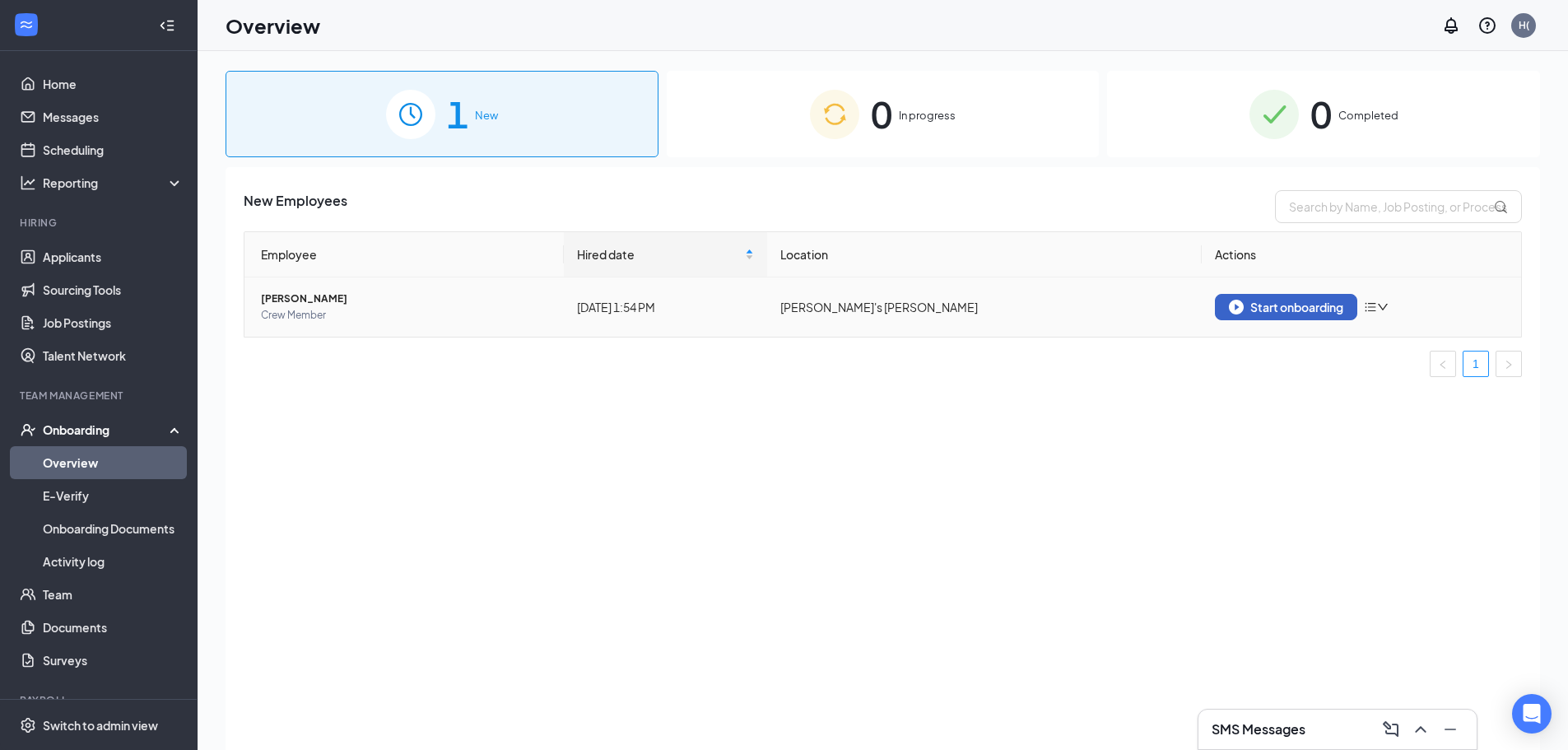
click at [1243, 308] on img "button" at bounding box center [1236, 306] width 15 height 15
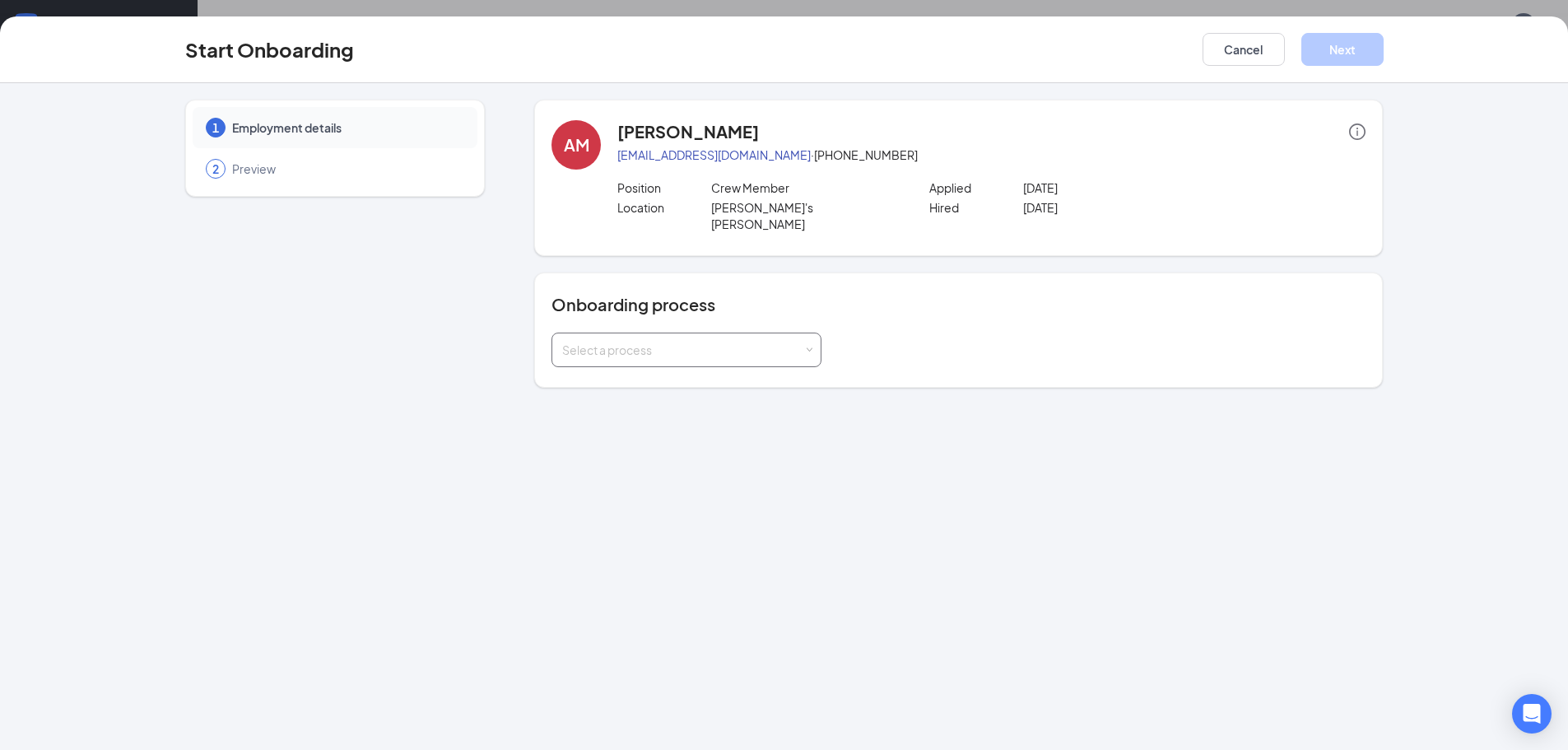
click at [806, 347] on span at bounding box center [810, 350] width 7 height 7
click at [906, 424] on div "1 Employment details 2 Preview AM Autumn Mihm autumnmihm@gmail.com · (814) 706-…" at bounding box center [784, 417] width 1568 height 667
click at [810, 347] on span at bounding box center [810, 350] width 7 height 7
click at [856, 332] on div "Select a process" at bounding box center [958, 349] width 814 height 35
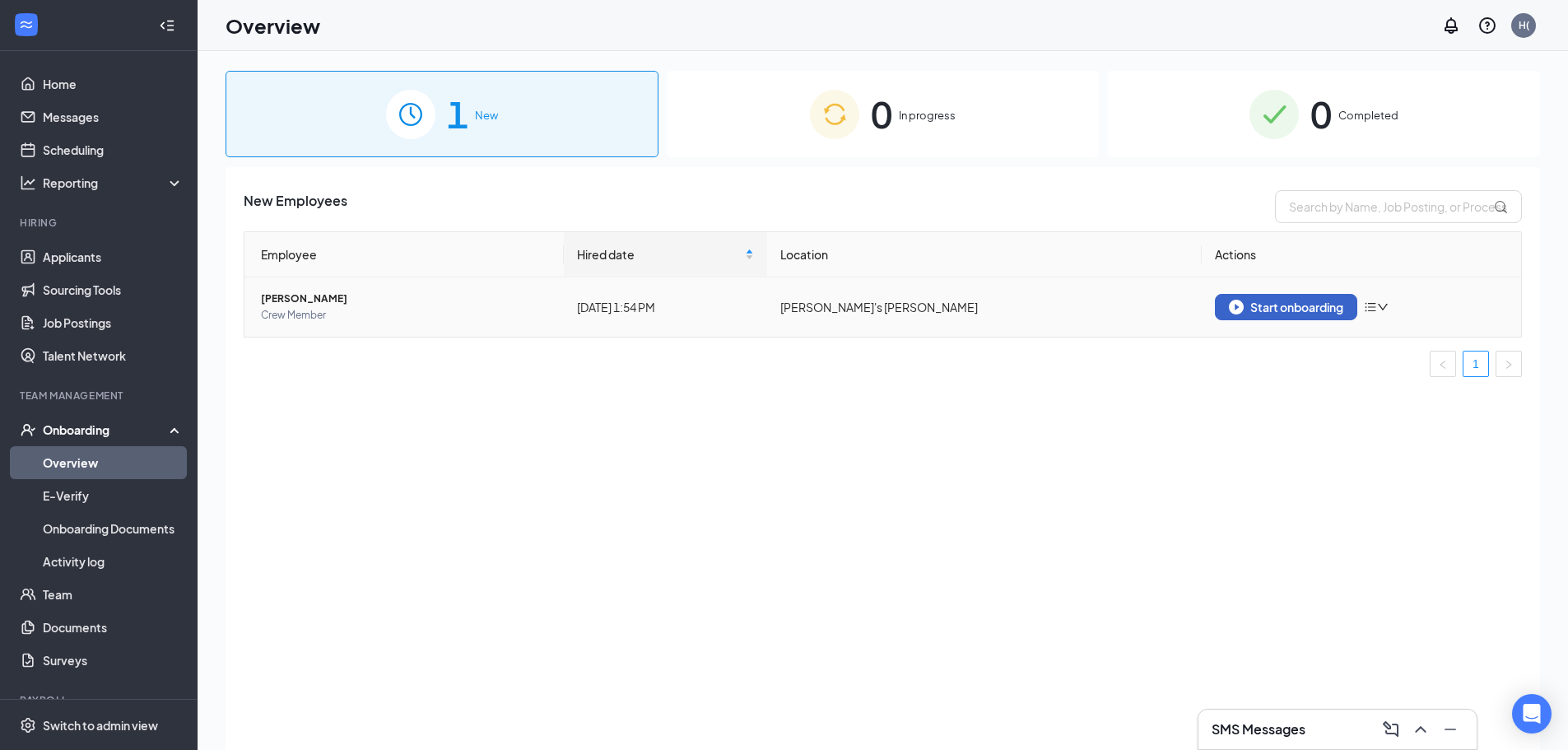
click at [1308, 305] on div "Start onboarding" at bounding box center [1286, 306] width 115 height 15
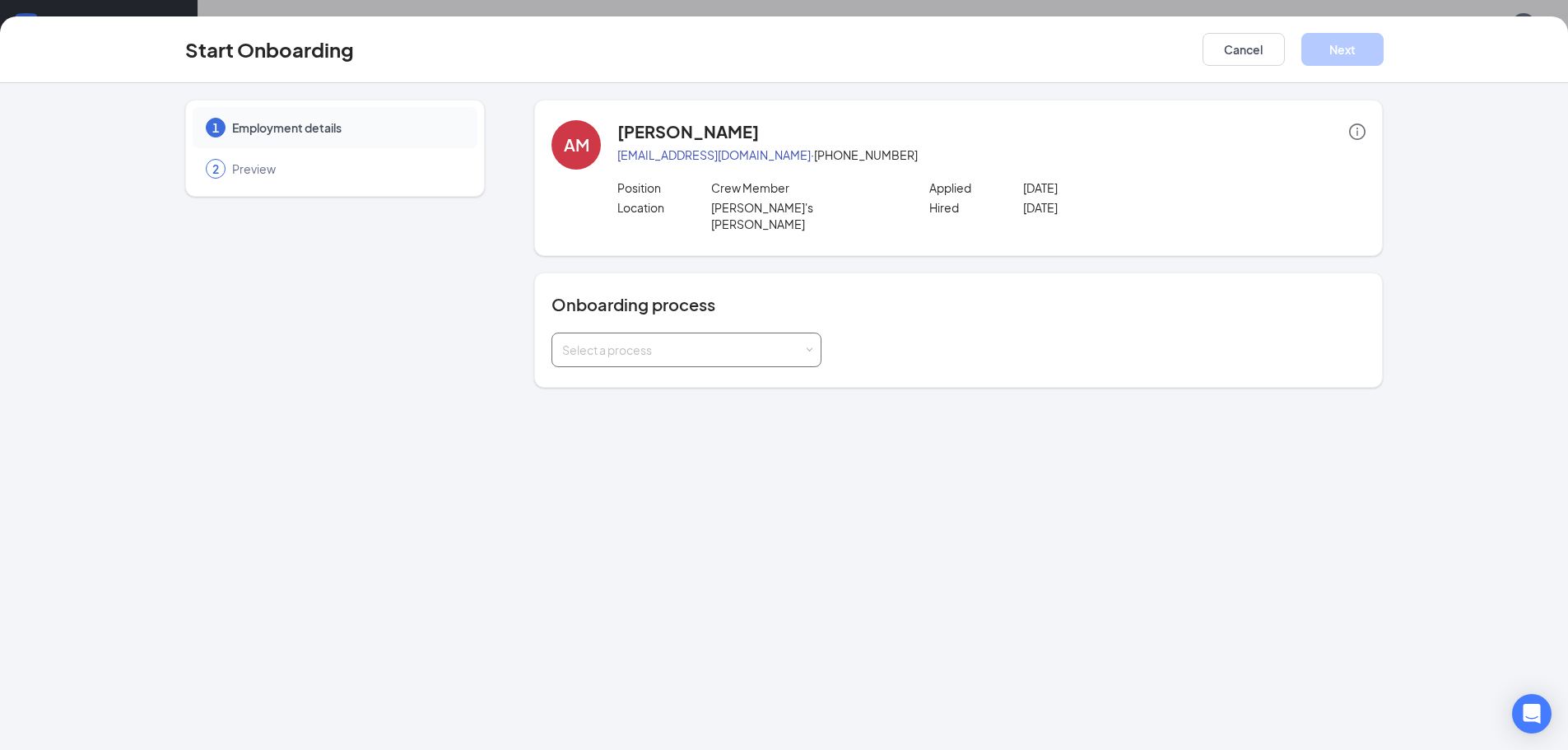
click at [804, 336] on div "Select a process" at bounding box center [686, 349] width 248 height 33
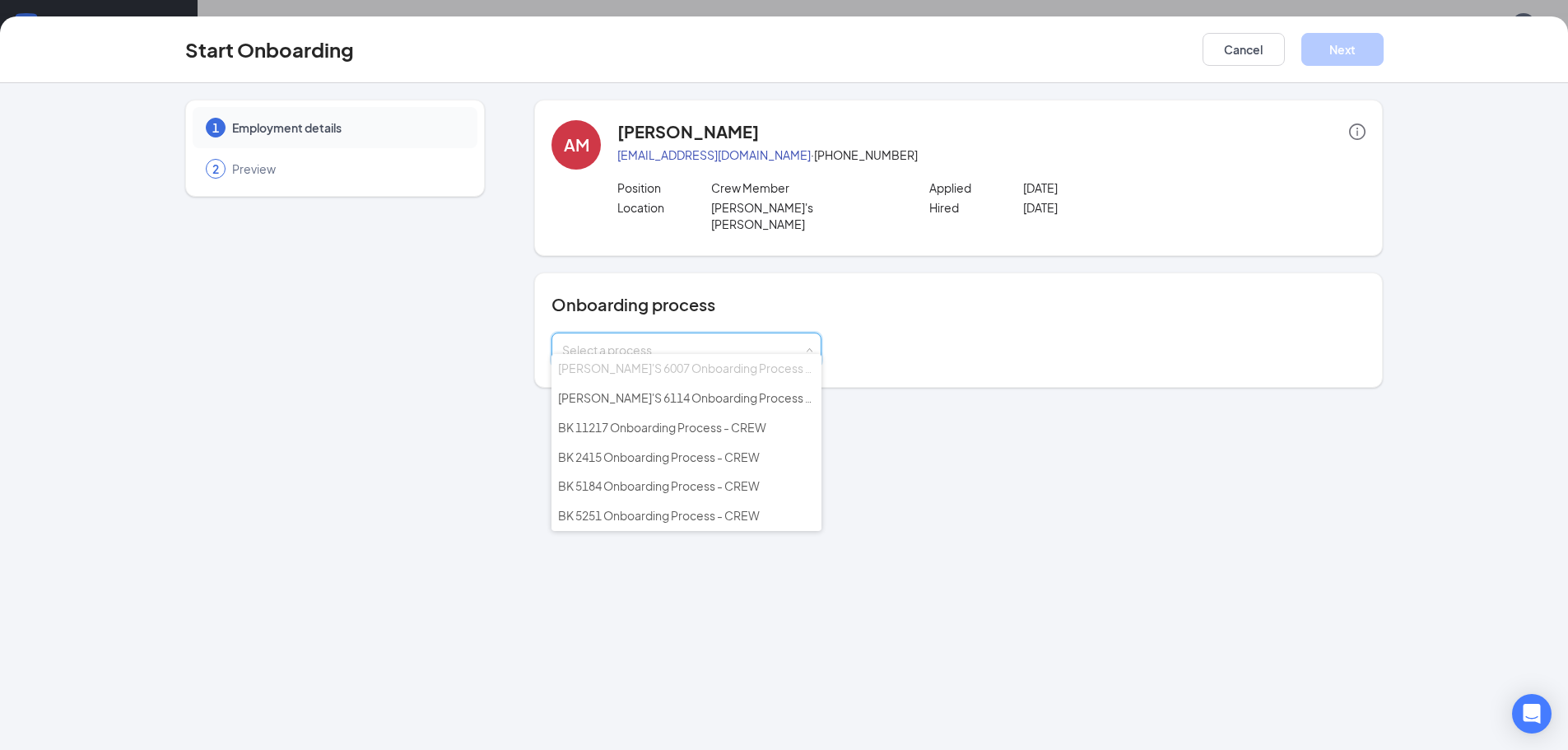
click at [935, 448] on div "1 Employment details 2 Preview AM Autumn Mihm autumnmihm@gmail.com · (814) 706-…" at bounding box center [784, 417] width 1568 height 667
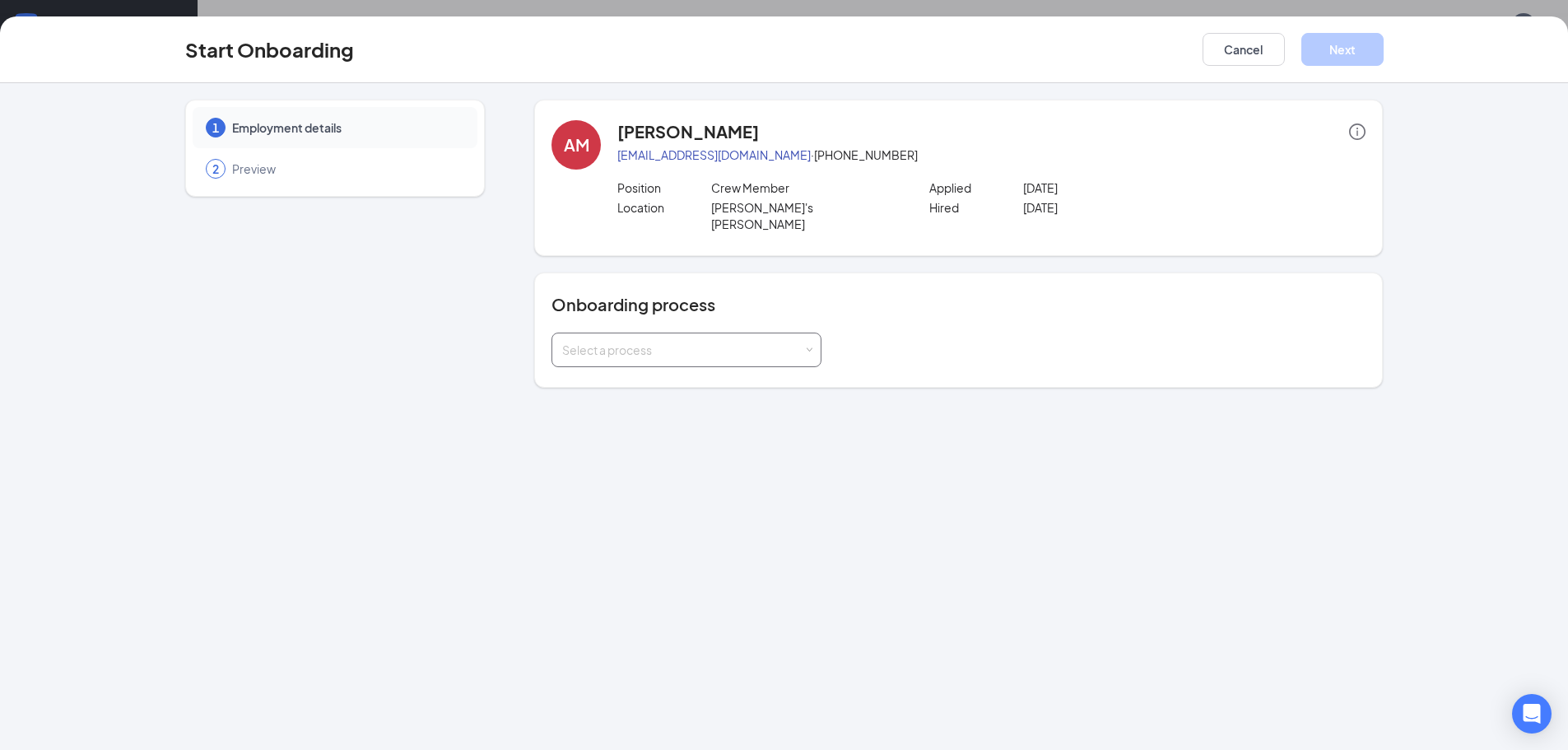
click at [809, 347] on span at bounding box center [810, 350] width 7 height 7
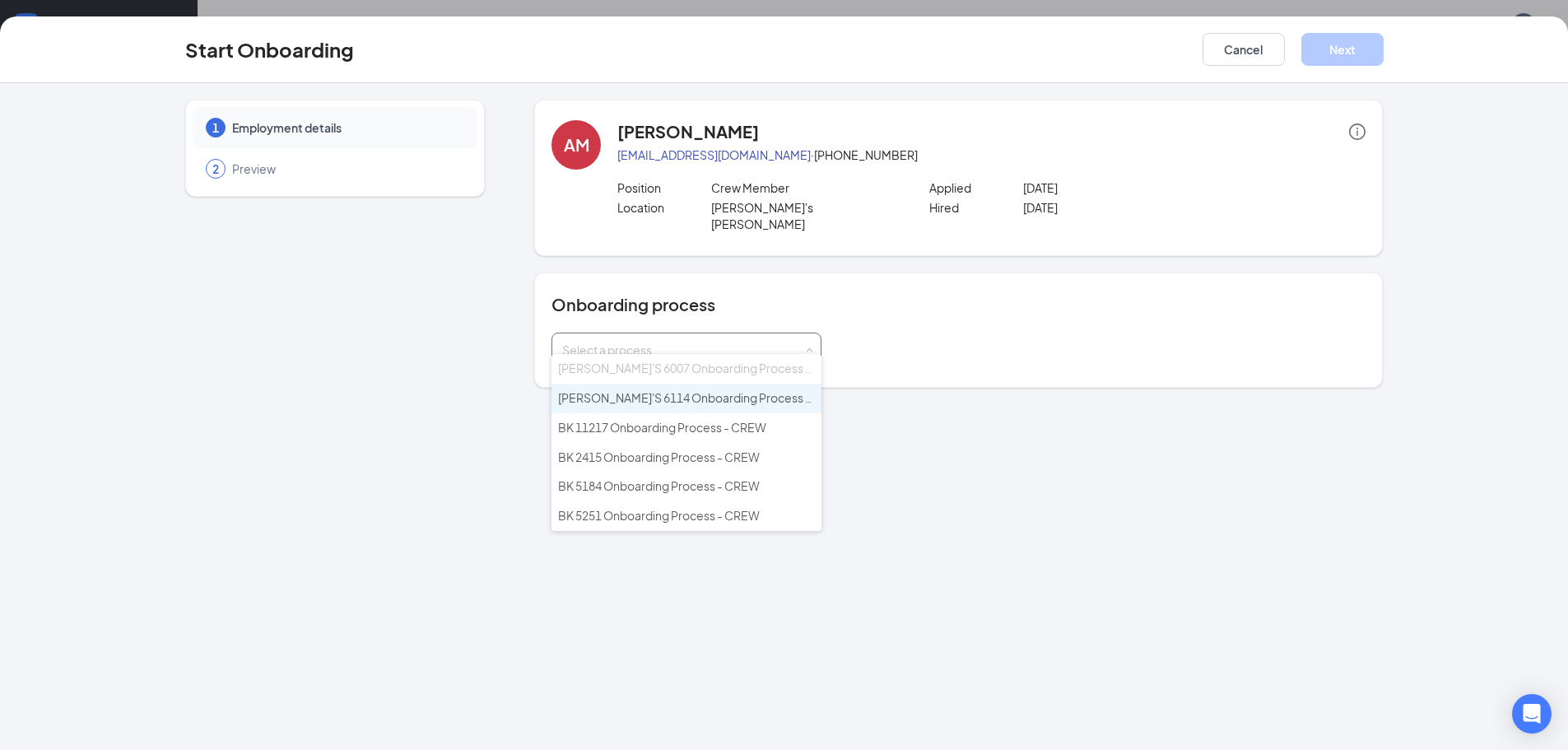
click at [809, 347] on span at bounding box center [810, 350] width 7 height 7
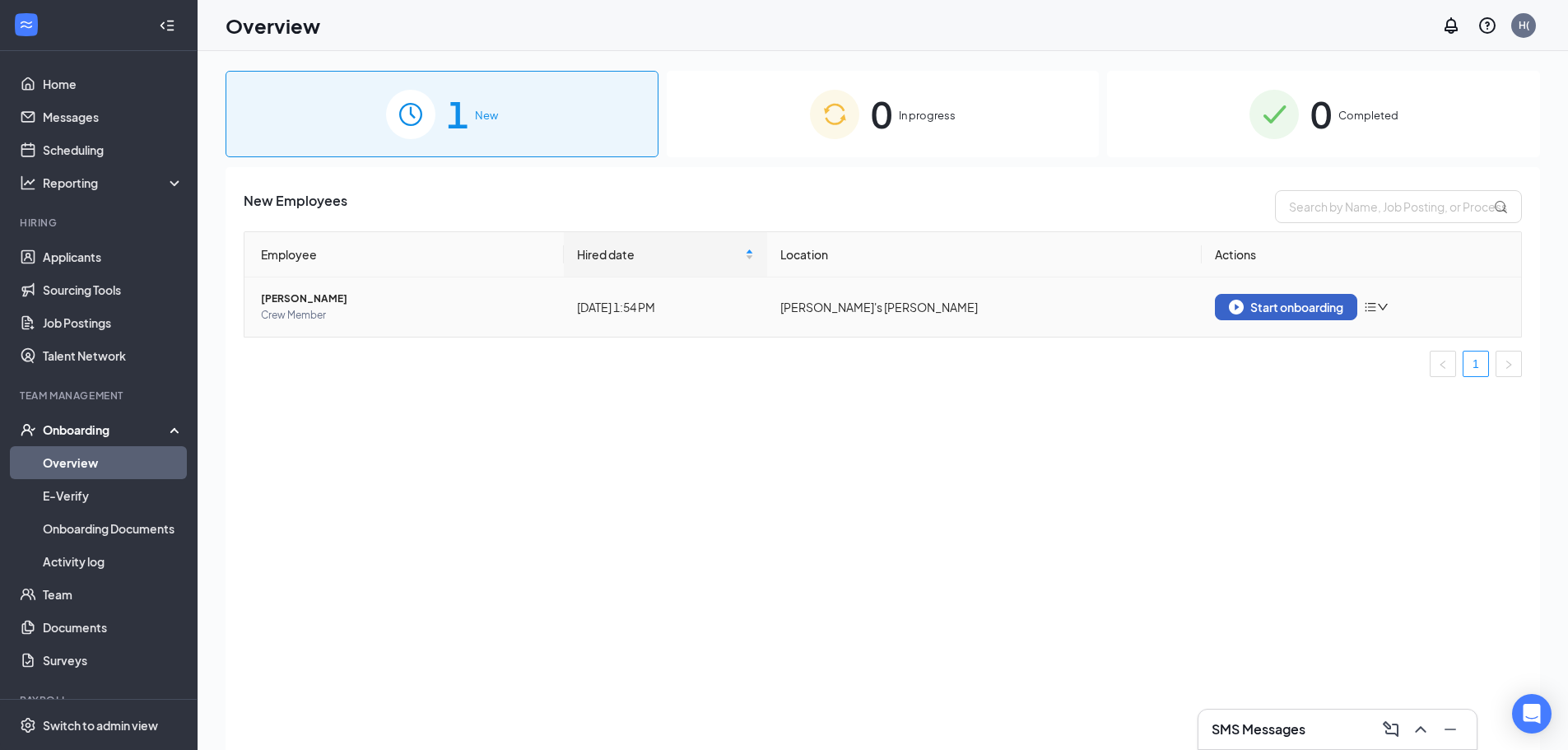
click at [1301, 311] on div "Start onboarding" at bounding box center [1286, 306] width 115 height 15
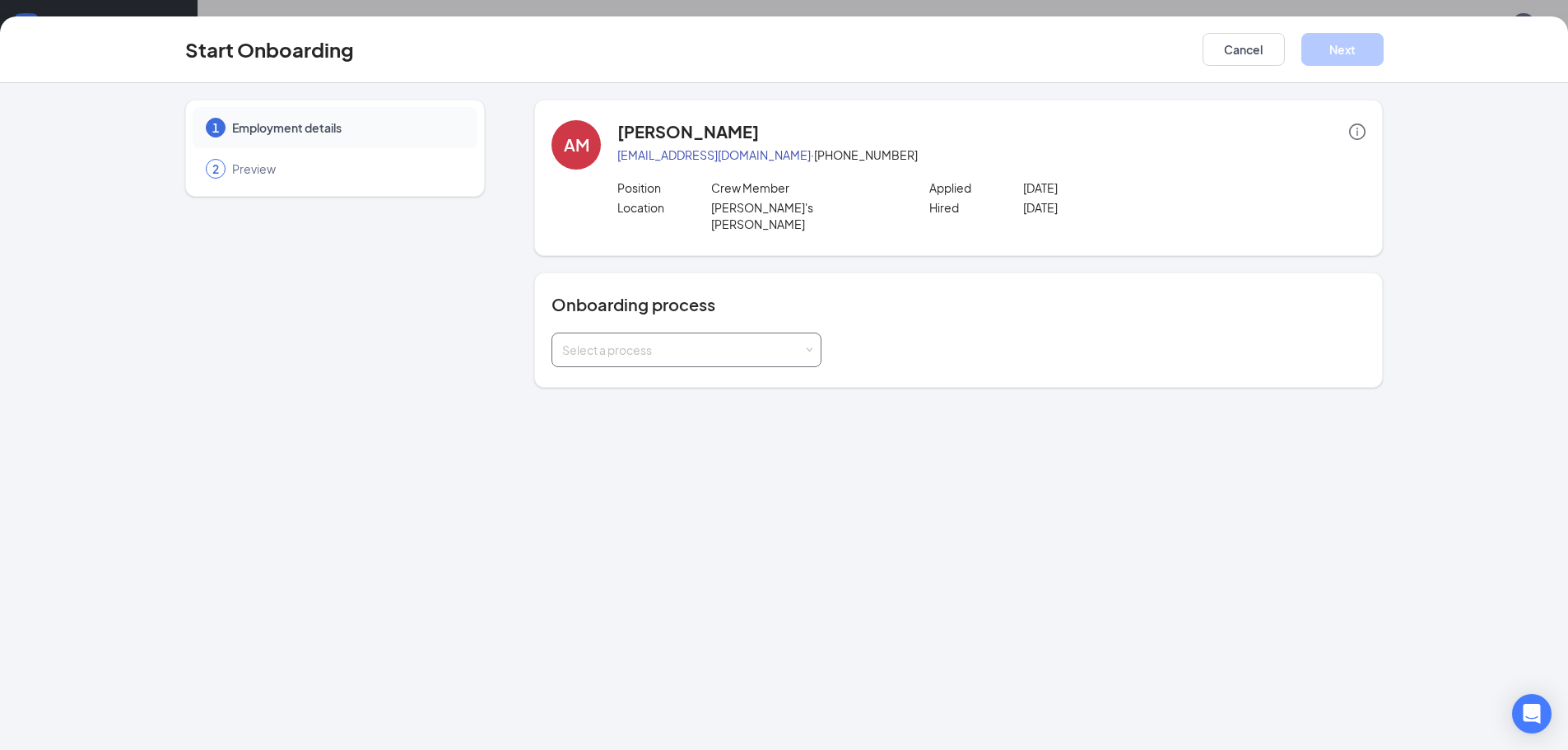
click at [806, 347] on span at bounding box center [810, 350] width 7 height 7
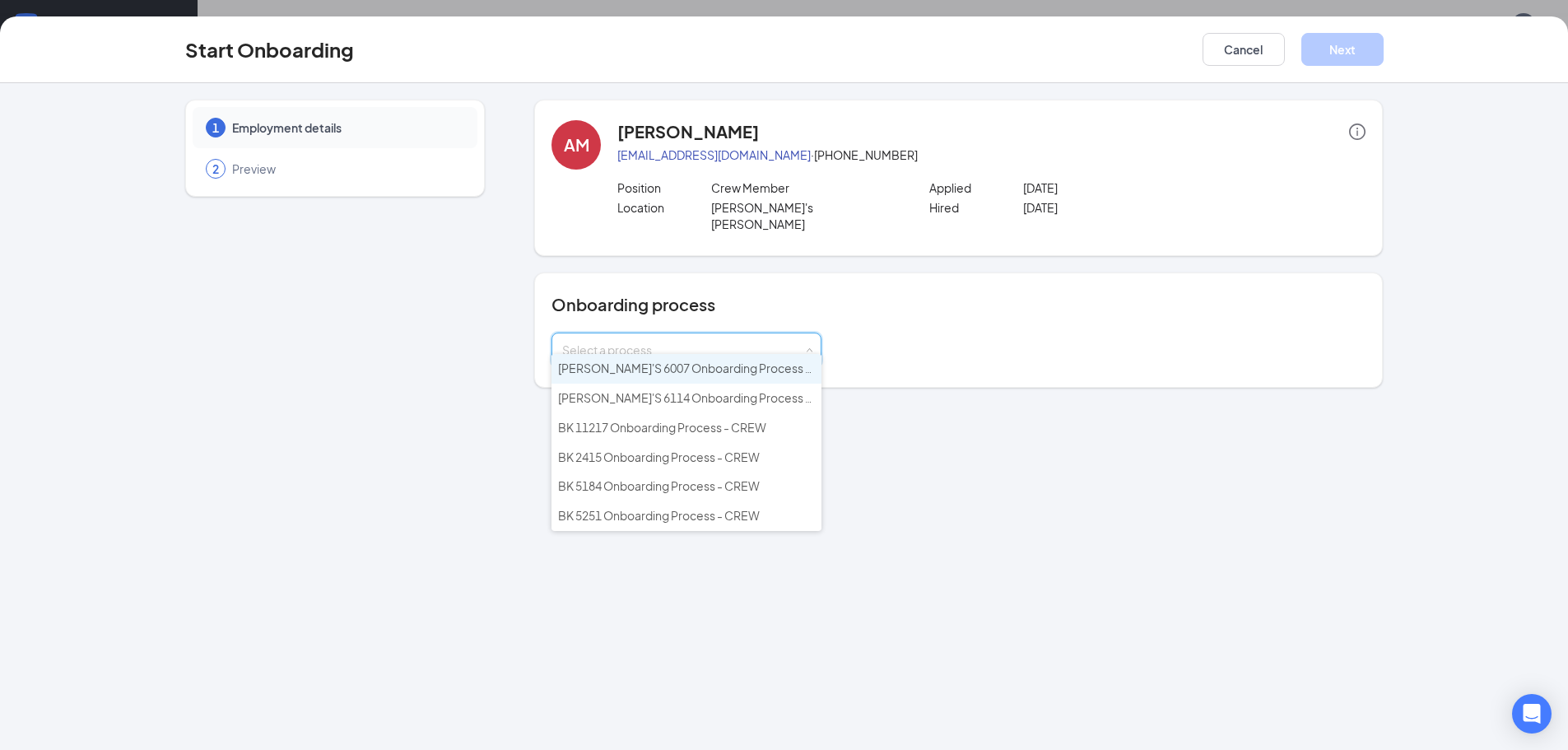
click at [640, 373] on span "[PERSON_NAME]'S 6007 Onboarding Process - CREW" at bounding box center [703, 367] width 290 height 15
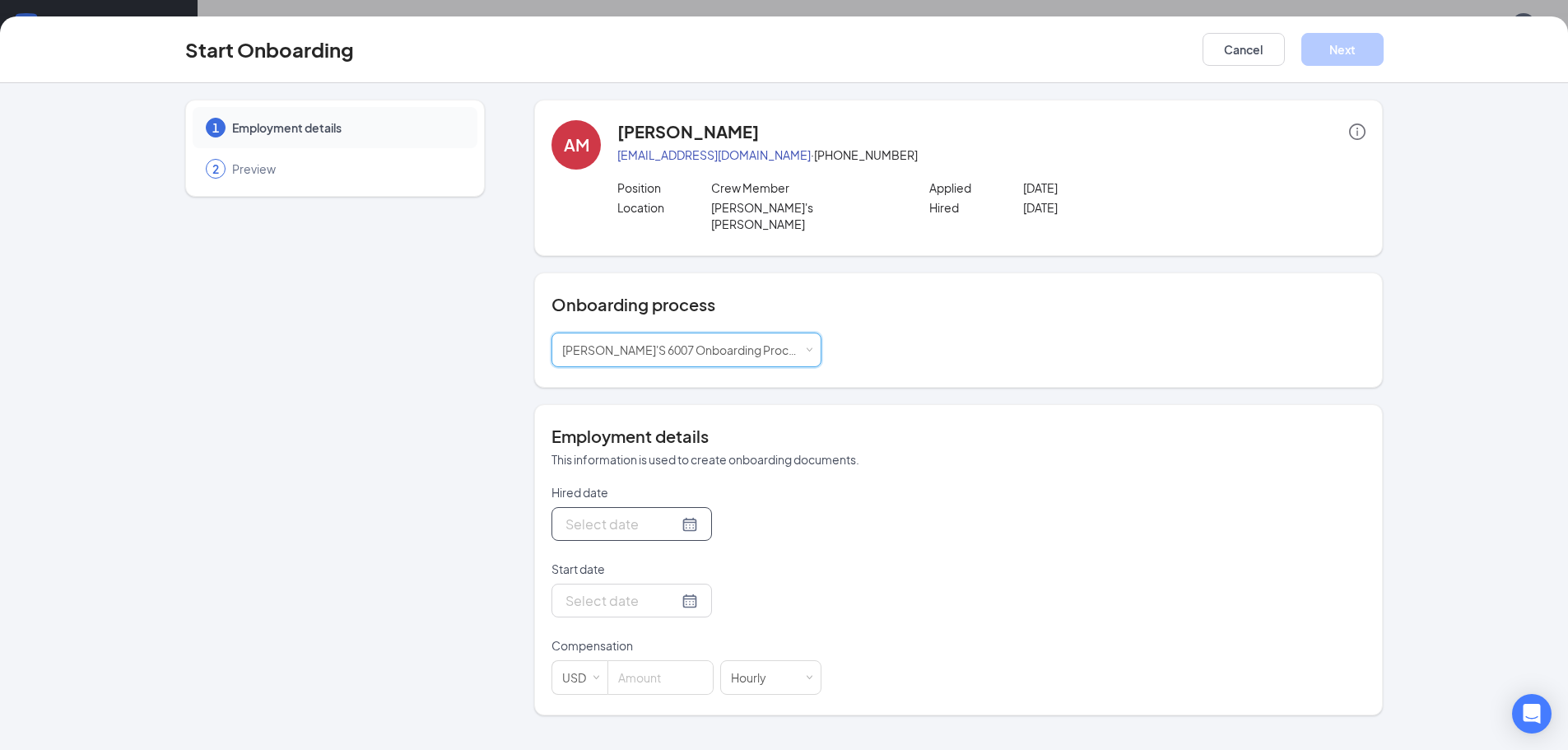
click at [613, 513] on input "Hired date" at bounding box center [622, 523] width 113 height 21
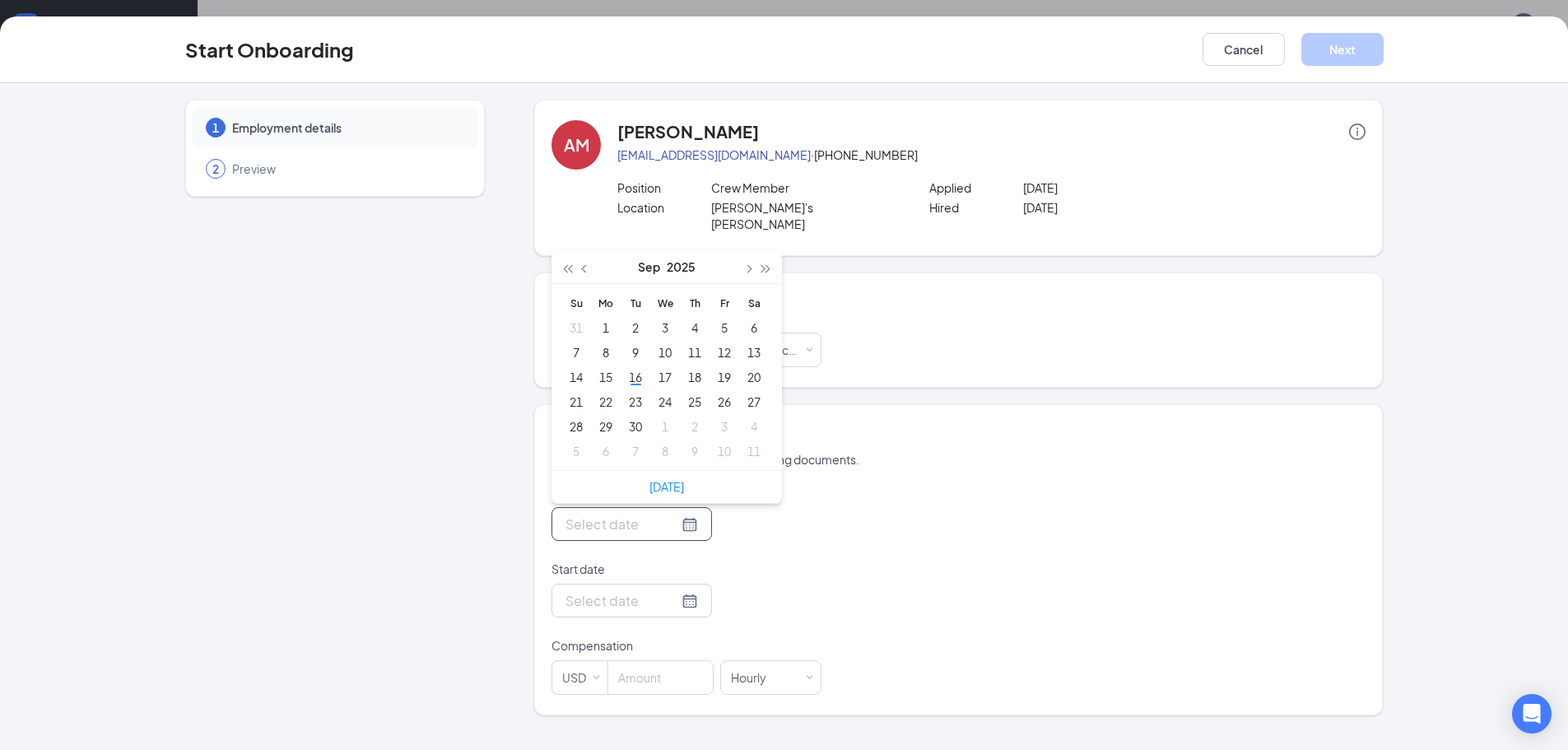
click at [793, 539] on form "Hired date [DATE] Su Mo Tu We Th Fr Sa 31 1 2 3 4 5 6 7 8 9 10 11 12 13 14 15 1…" at bounding box center [686, 589] width 270 height 211
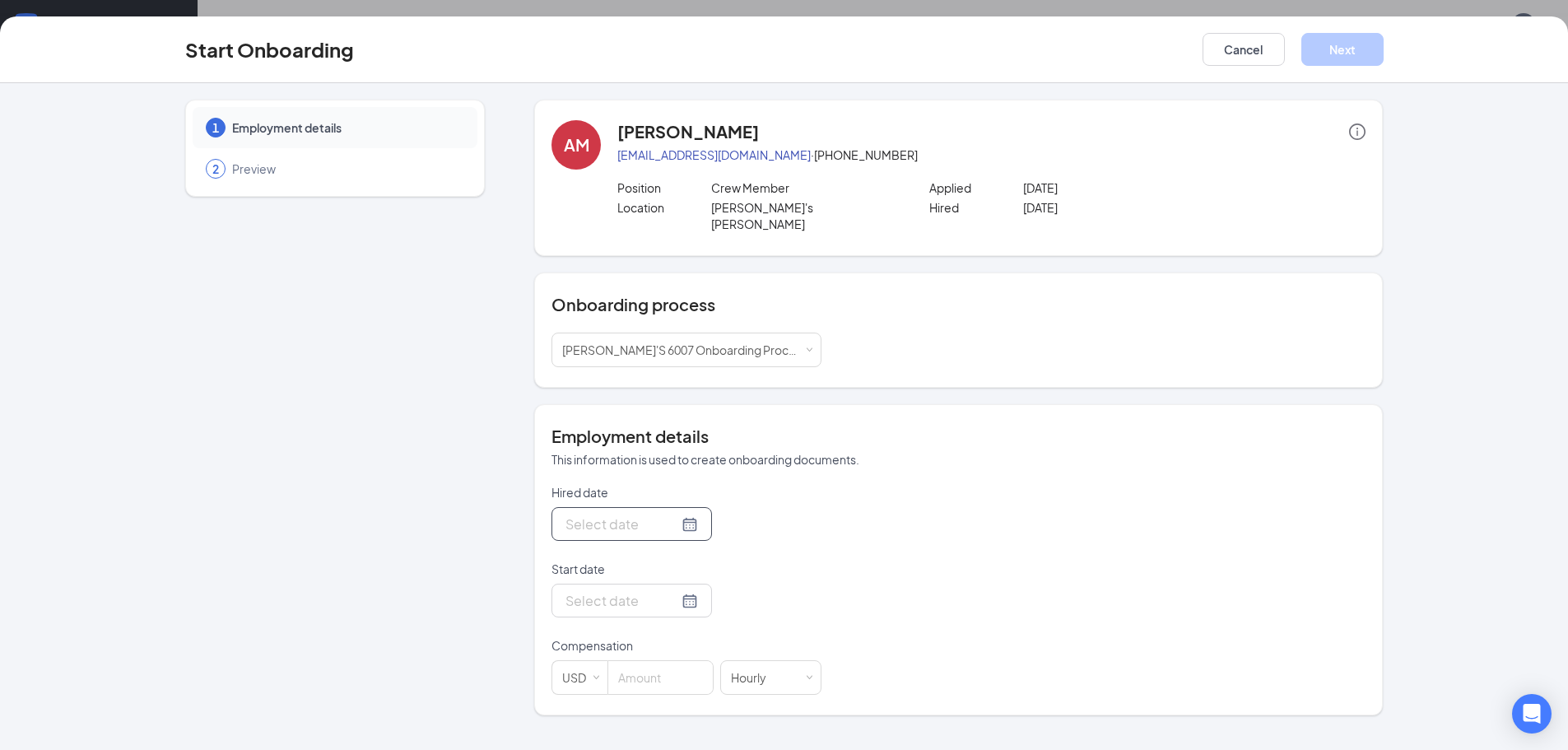
click at [620, 513] on input "Hired date" at bounding box center [622, 523] width 113 height 21
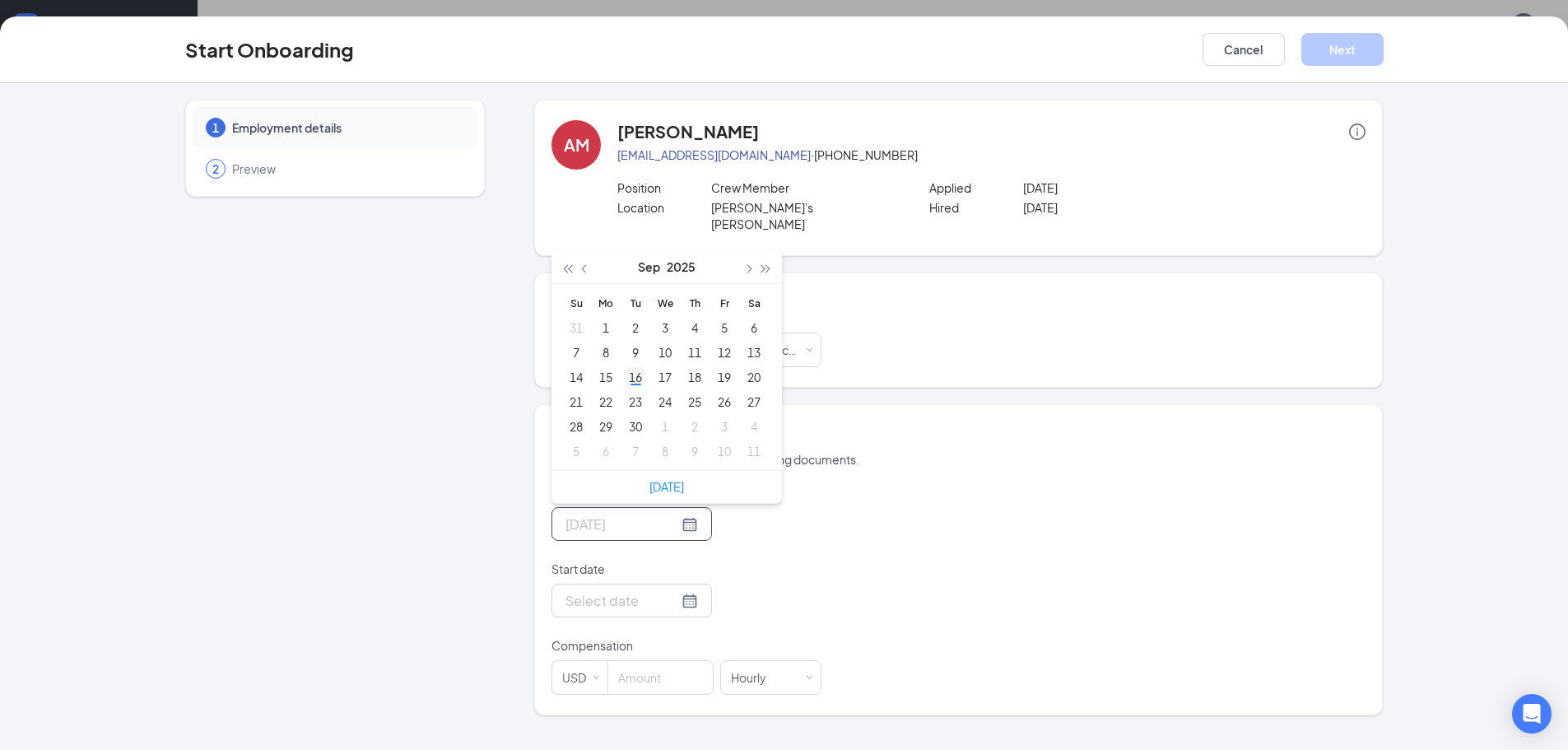
type input "[DATE]"
click at [636, 367] on div "16" at bounding box center [636, 377] width 20 height 20
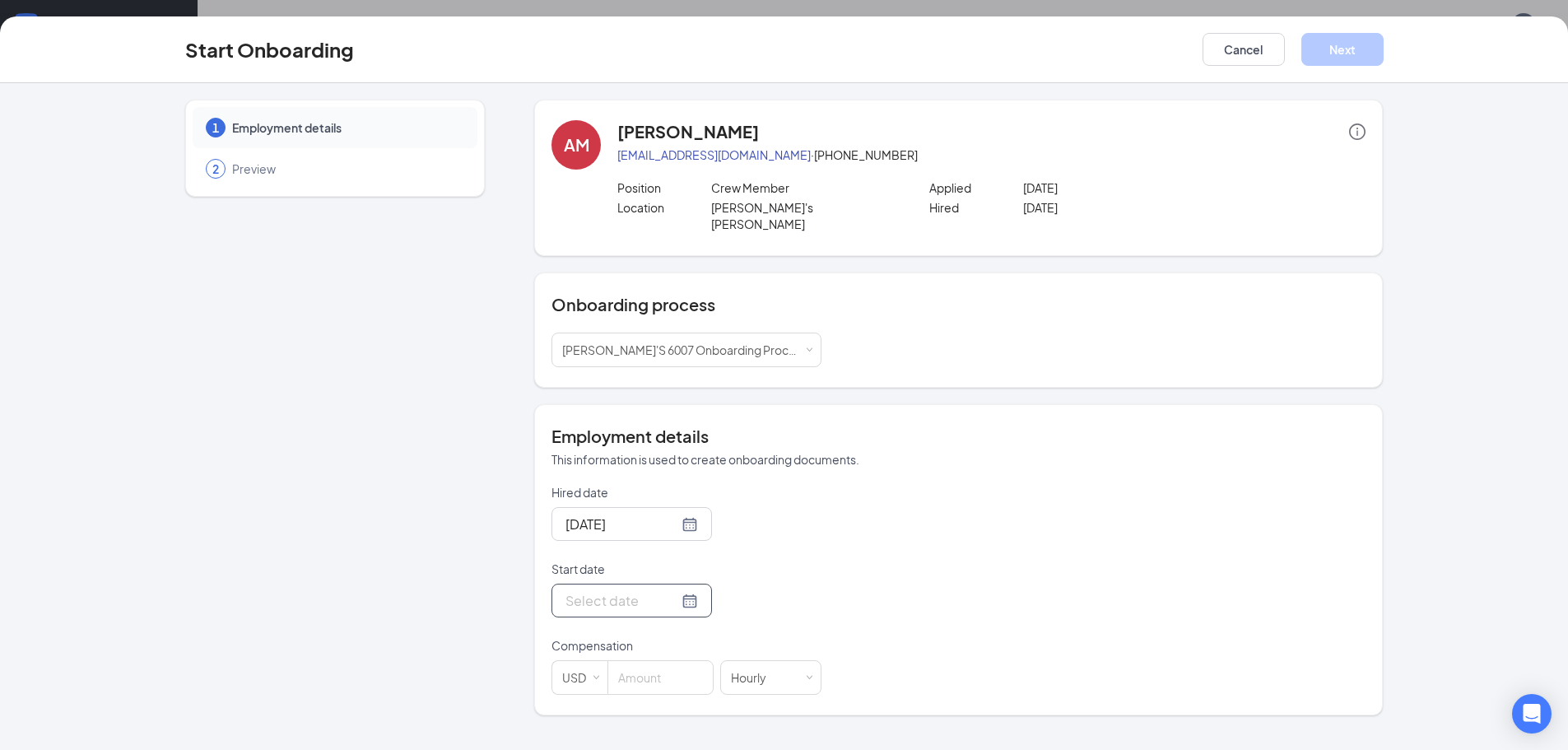
click at [614, 590] on input "Start date" at bounding box center [622, 599] width 113 height 21
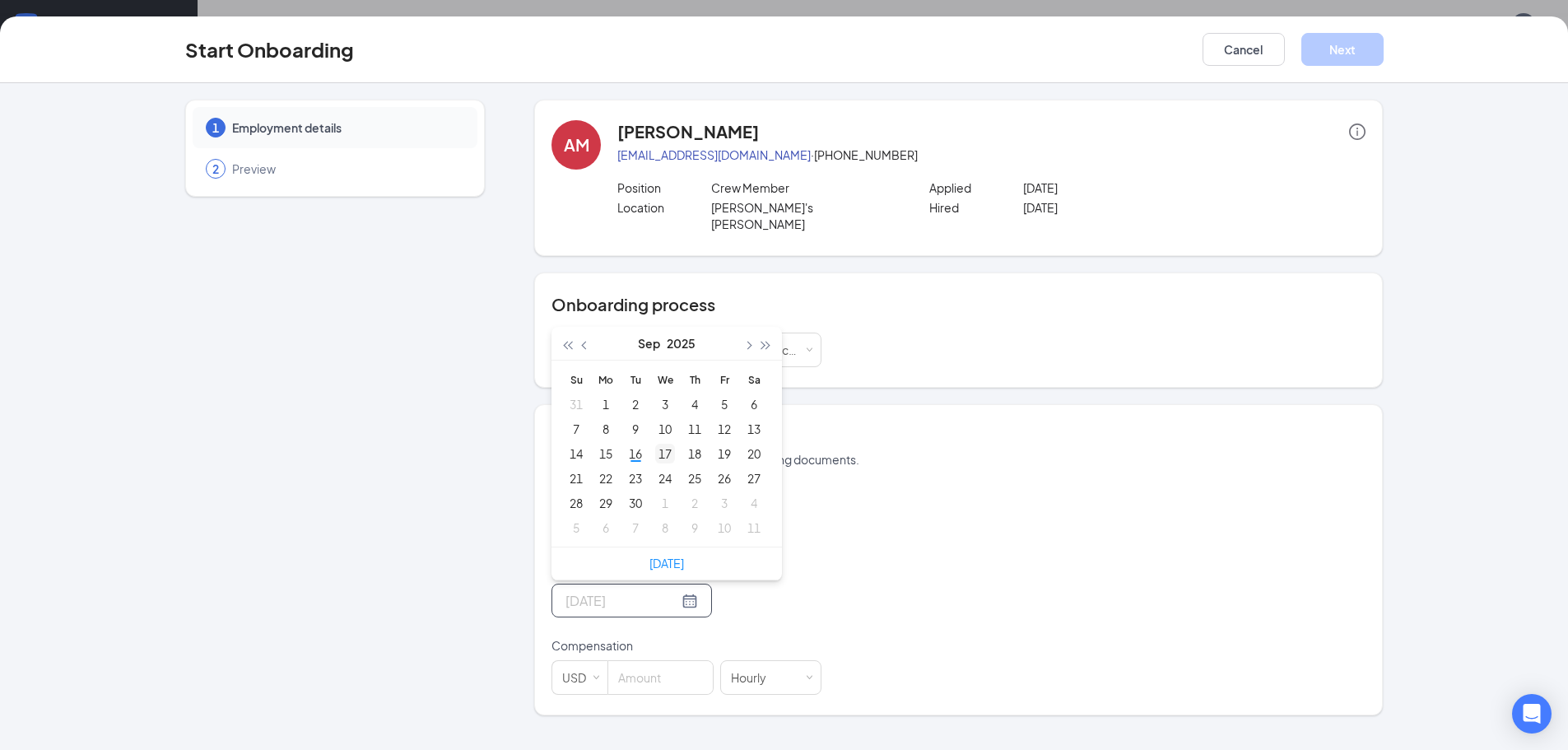
type input "[DATE]"
click at [658, 444] on div "17" at bounding box center [665, 453] width 20 height 20
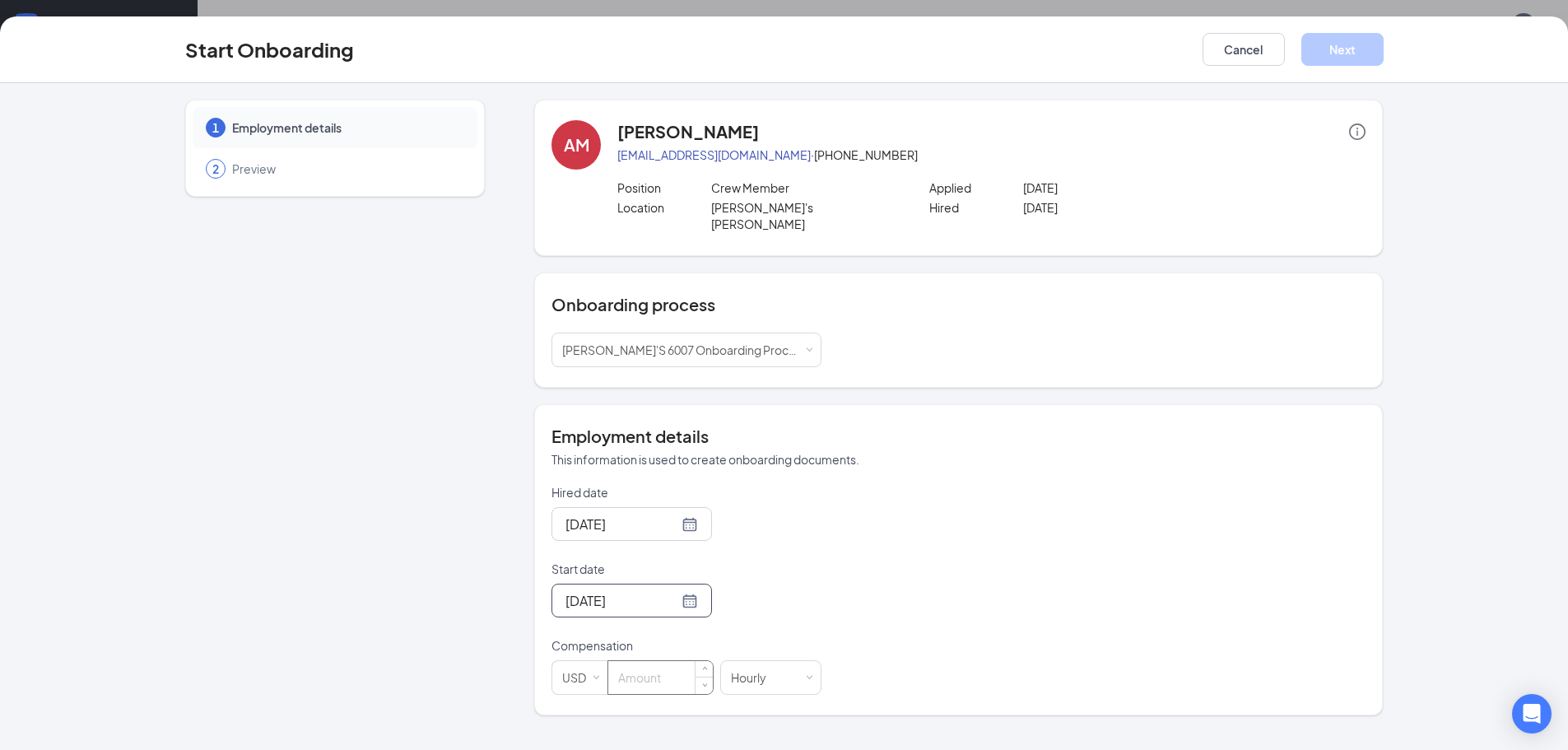
click at [673, 668] on input at bounding box center [661, 677] width 105 height 33
type input "0"
click at [1347, 51] on button "Next" at bounding box center [1343, 49] width 82 height 33
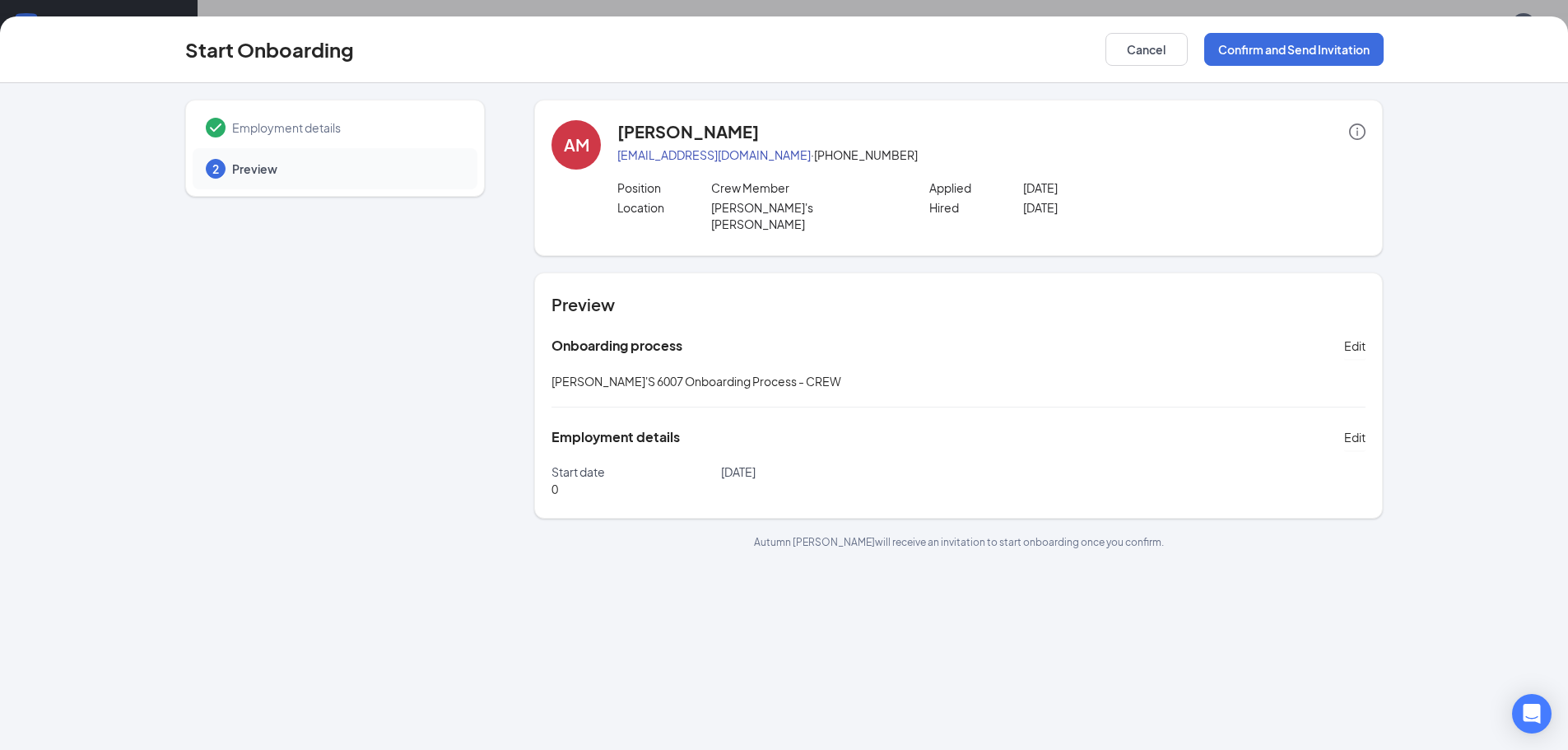
click at [1362, 129] on icon "info-circle" at bounding box center [1357, 132] width 16 height 16
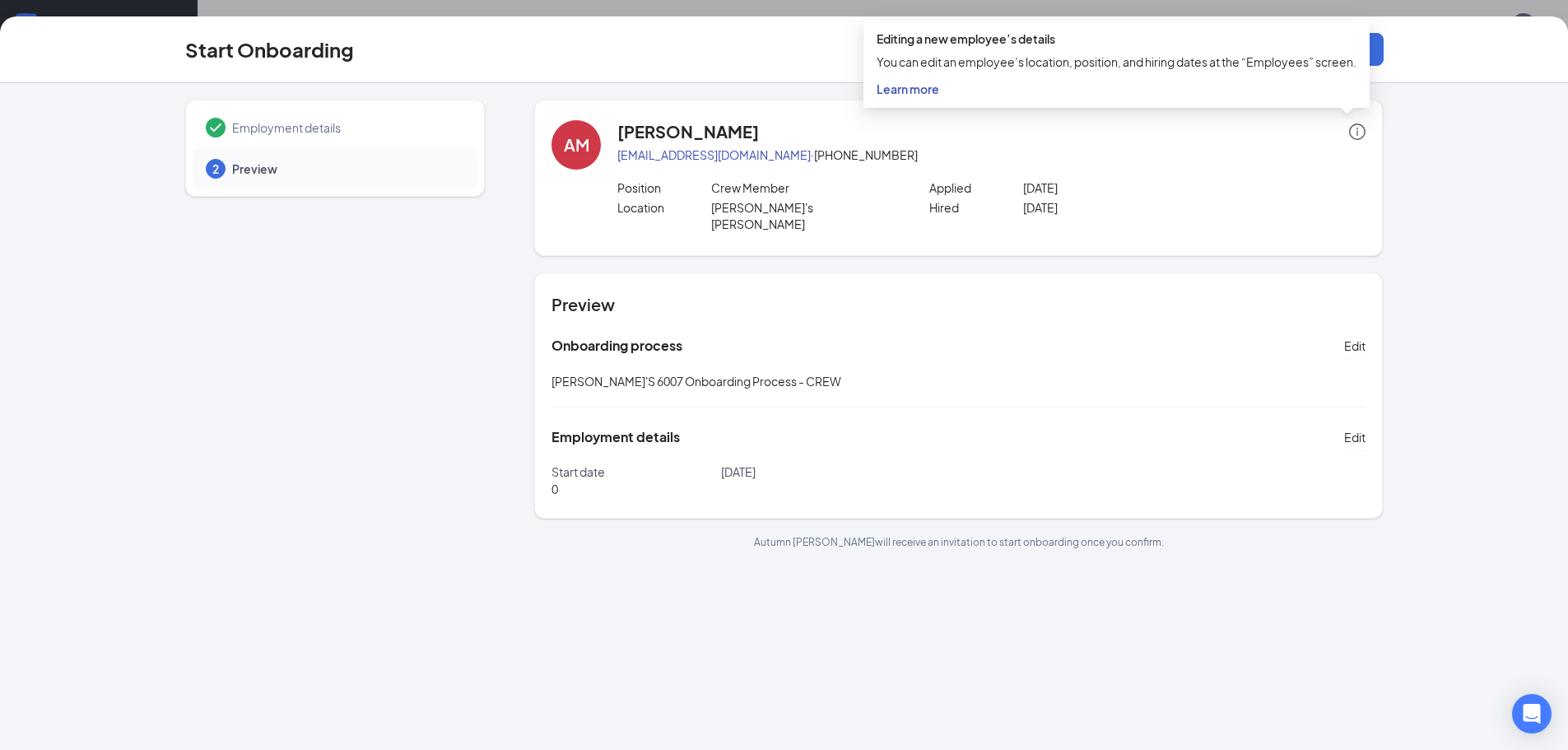
click at [1362, 129] on icon "info-circle" at bounding box center [1357, 132] width 16 height 16
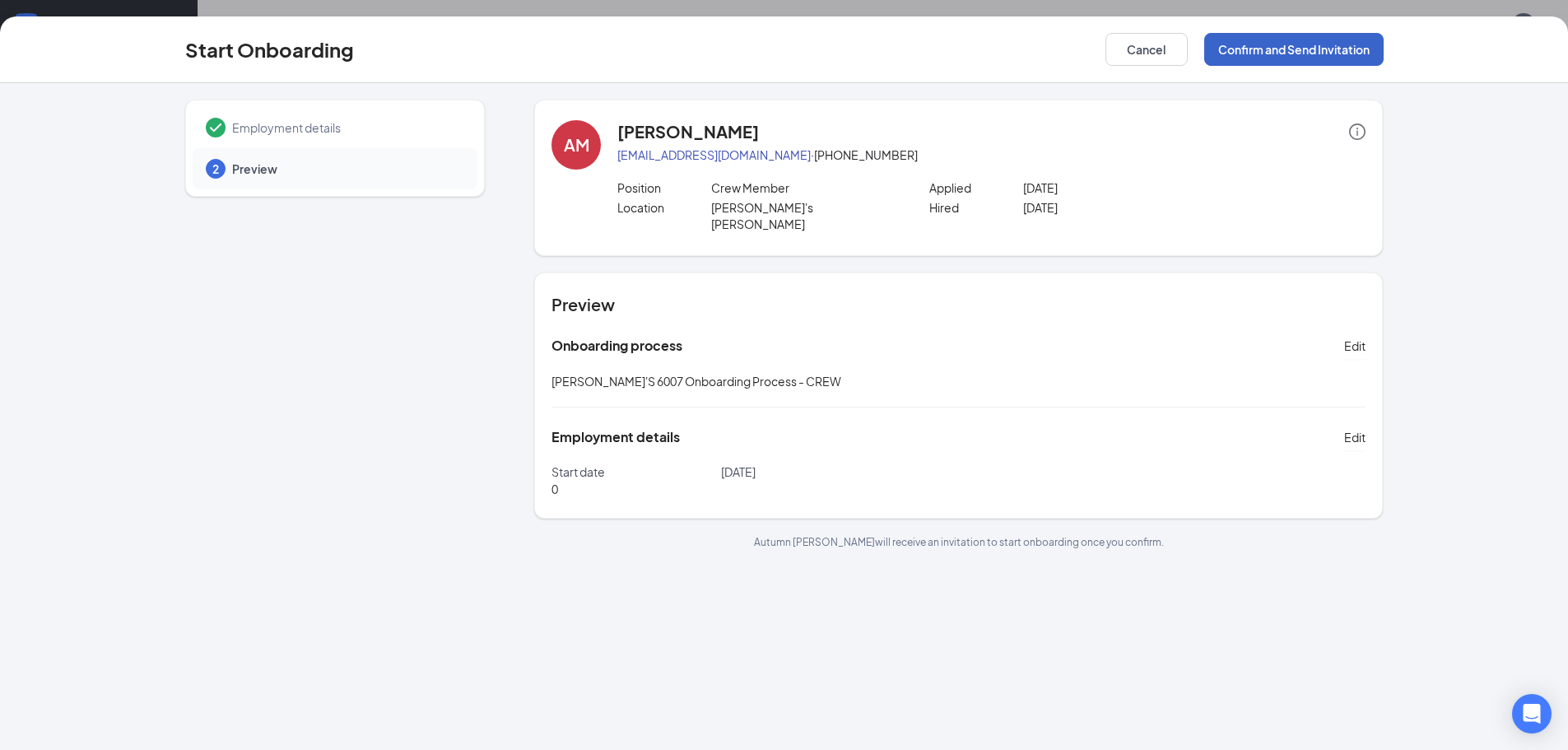
click at [1288, 47] on button "Confirm and Send Invitation" at bounding box center [1295, 49] width 179 height 33
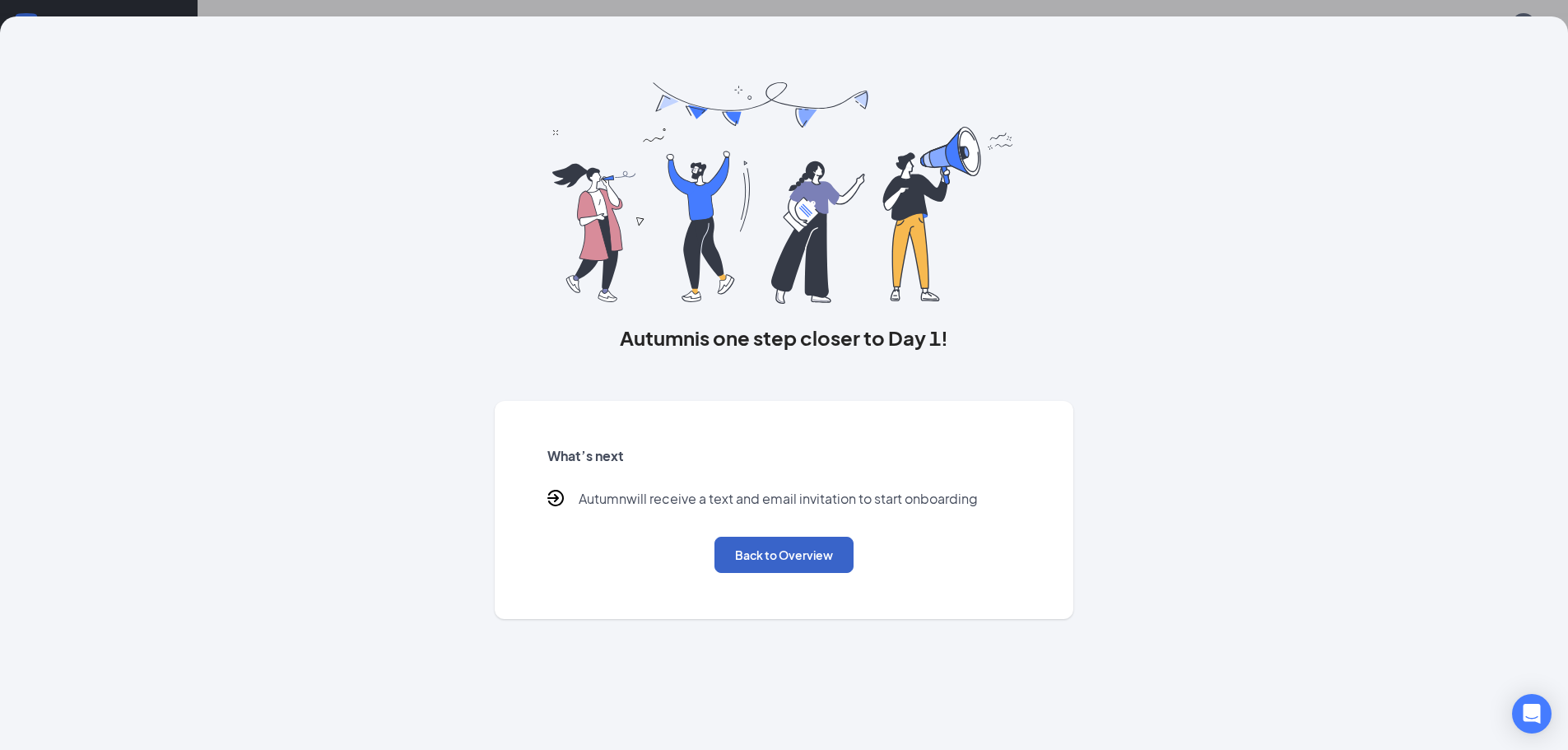
click at [797, 547] on button "Back to Overview" at bounding box center [784, 555] width 139 height 36
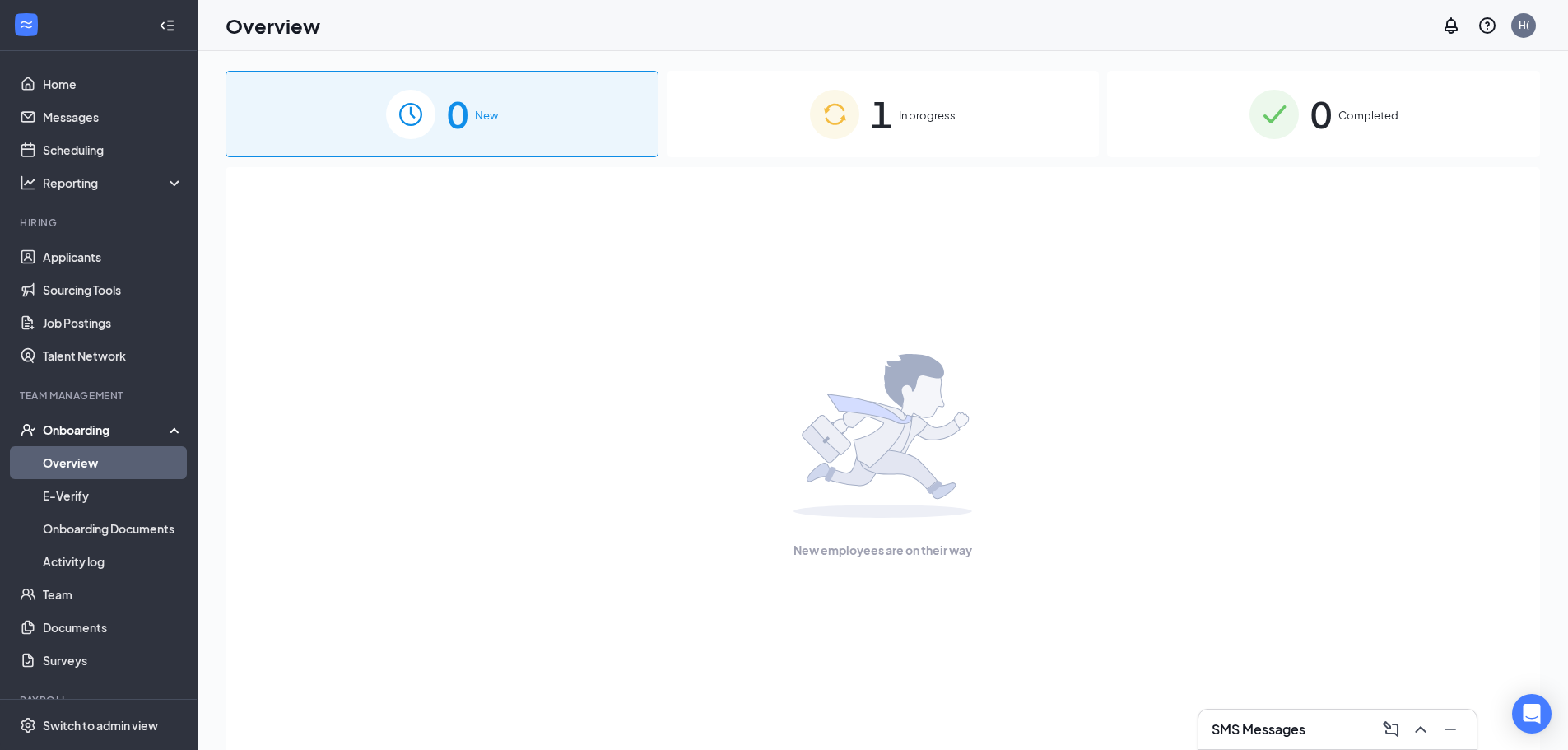
click at [920, 121] on span "In progress" at bounding box center [927, 115] width 56 height 16
